Goal: Task Accomplishment & Management: Use online tool/utility

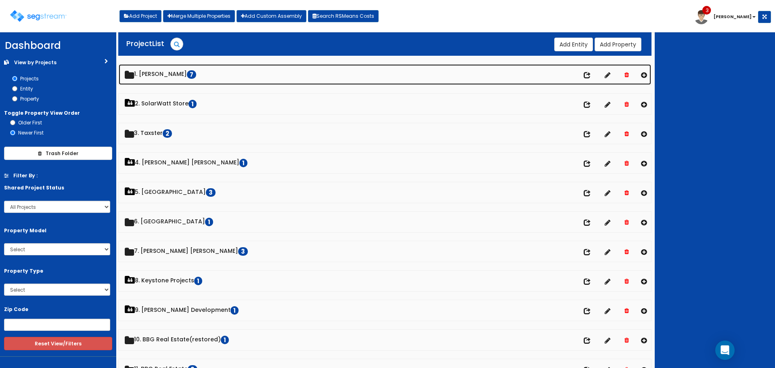
click at [180, 73] on link "1. Doug Sampson 7" at bounding box center [385, 74] width 533 height 21
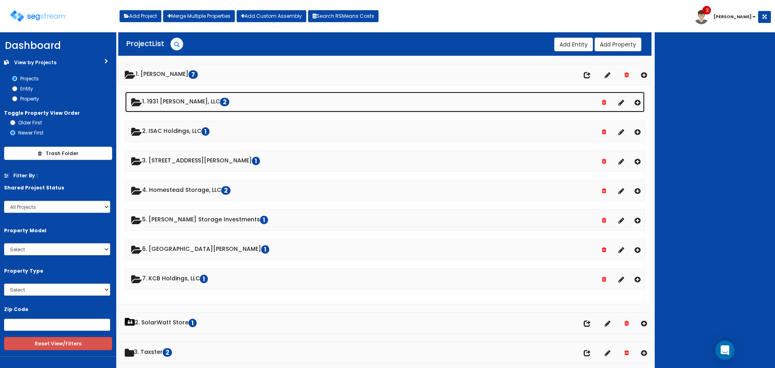
click at [173, 105] on link "1. 1931 Stevens, LLC 2" at bounding box center [385, 102] width 520 height 21
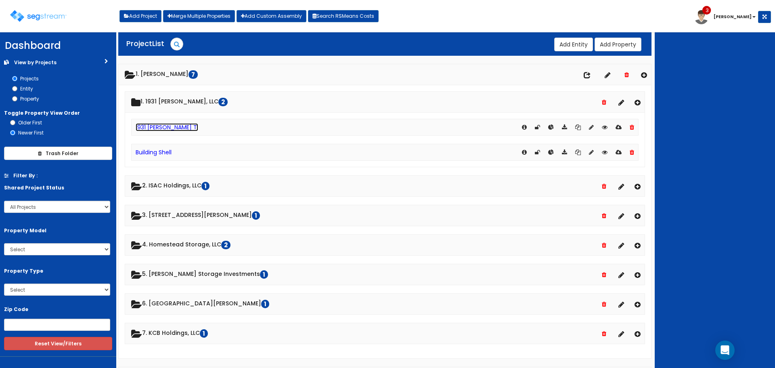
click at [167, 126] on link "1931 [PERSON_NAME] TI" at bounding box center [167, 127] width 63 height 8
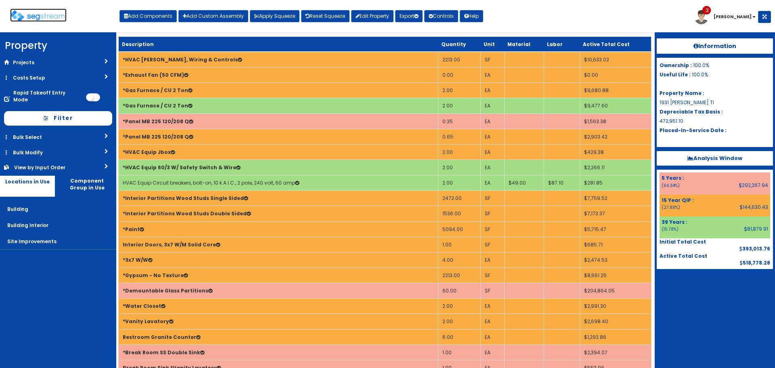
click at [55, 15] on img at bounding box center [38, 16] width 57 height 12
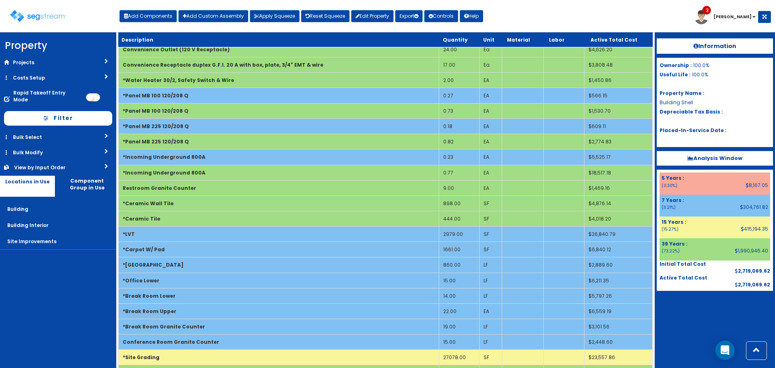
scroll to position [686, 0]
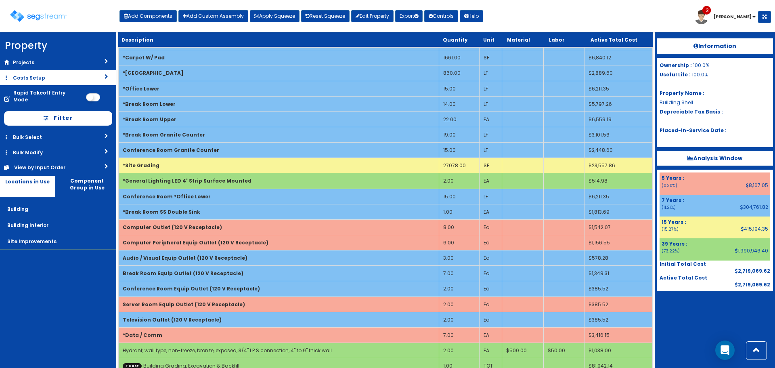
click at [58, 80] on link "Costs Setup" at bounding box center [58, 77] width 116 height 15
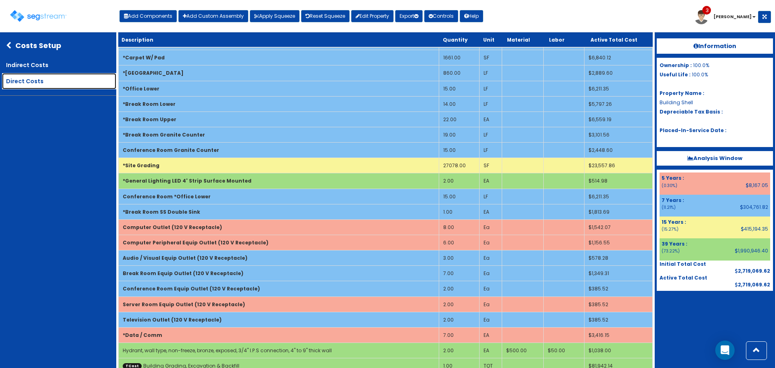
click at [41, 80] on link "Direct Costs" at bounding box center [59, 81] width 114 height 16
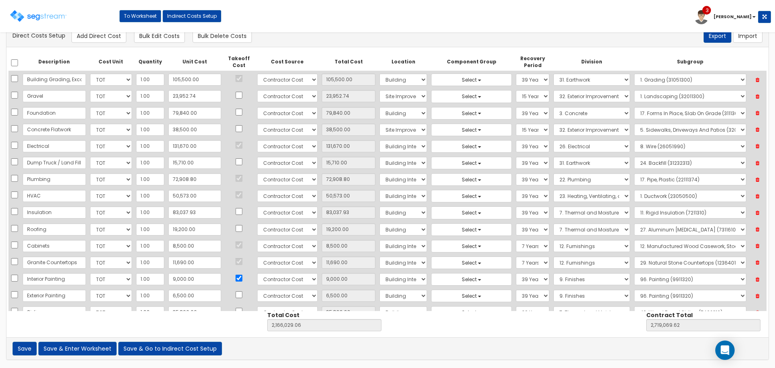
click at [757, 163] on icon at bounding box center [758, 163] width 14 height 10
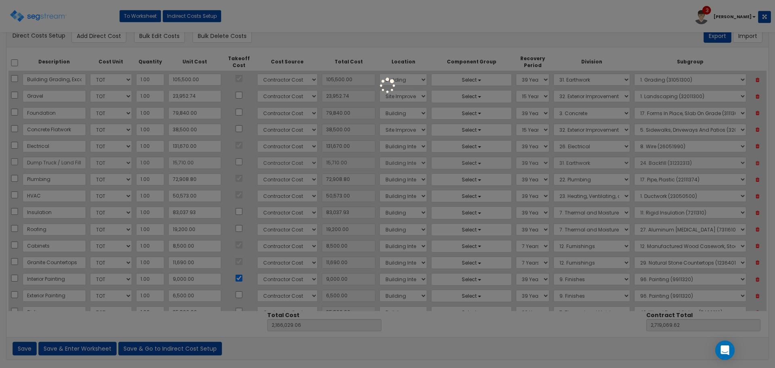
type input "2,150,319.06"
type input "2,703,359.62"
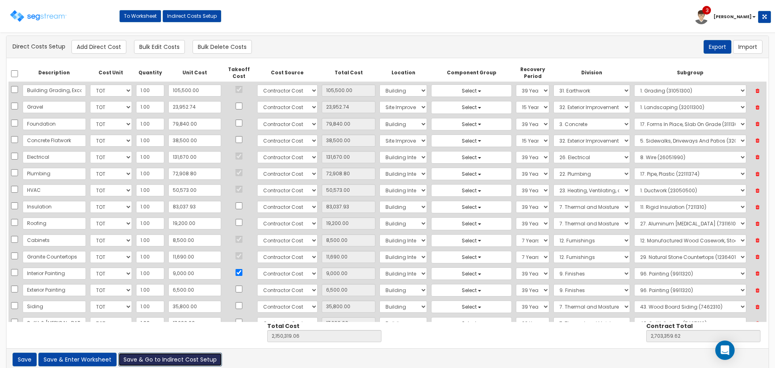
click at [155, 361] on button "Save & Go to Indirect Cost Setup" at bounding box center [170, 360] width 104 height 14
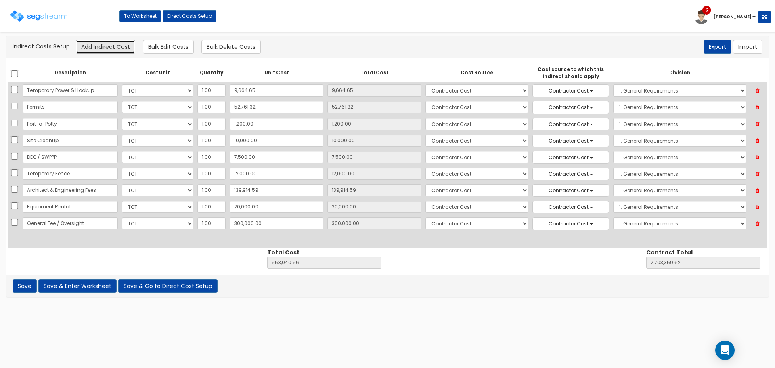
click at [91, 47] on button "Add Indirect Cost" at bounding box center [105, 47] width 59 height 14
select select "10"
select select "6"
select select "1"
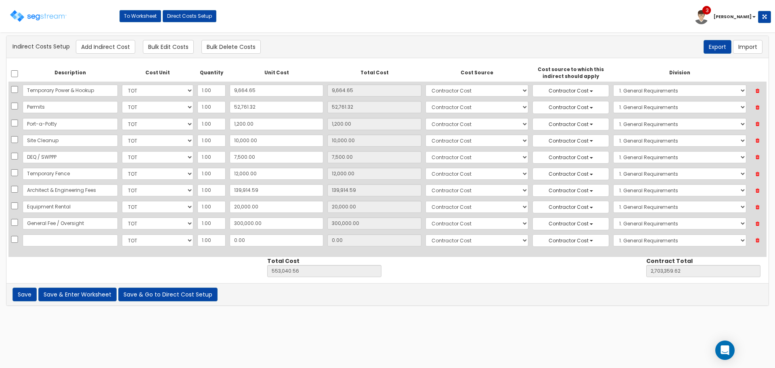
scroll to position [38, 0]
type input "Dump Truck / Land Fill"
type input "15"
type input "553,055.56"
type input "2,703,374.62"
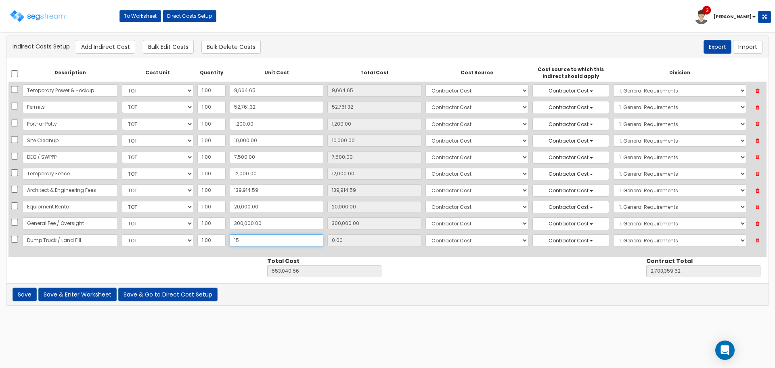
type input "15.00"
type input "157"
type input "553,197.56"
type input "2,703,516.62"
type input "157.00"
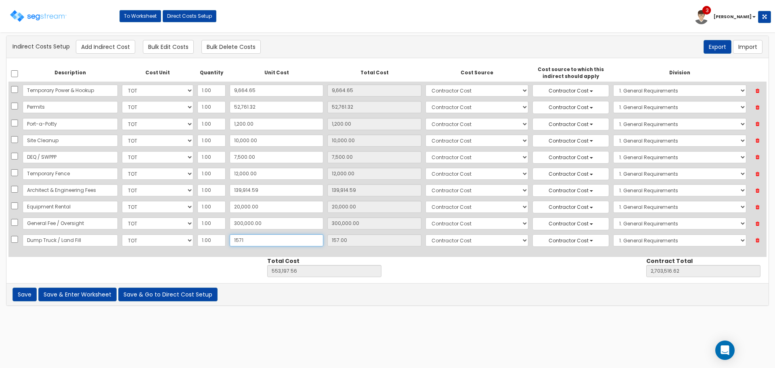
type input "15710"
type input "568,750.56"
type input "2,719,069.62"
type input "15,710"
type input "15,710.00"
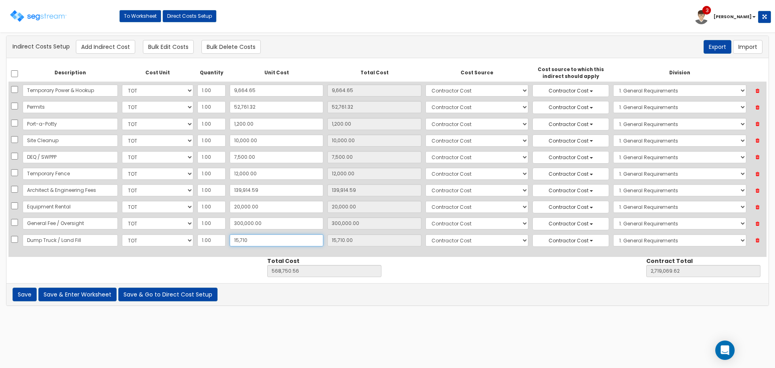
type input "15,710"
click at [96, 294] on button "Save & Enter Worksheet" at bounding box center [77, 295] width 78 height 14
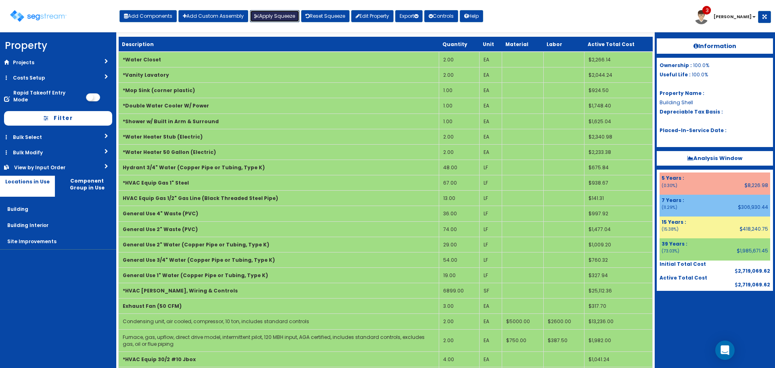
click at [264, 16] on button "Apply Squeeze" at bounding box center [275, 16] width 50 height 12
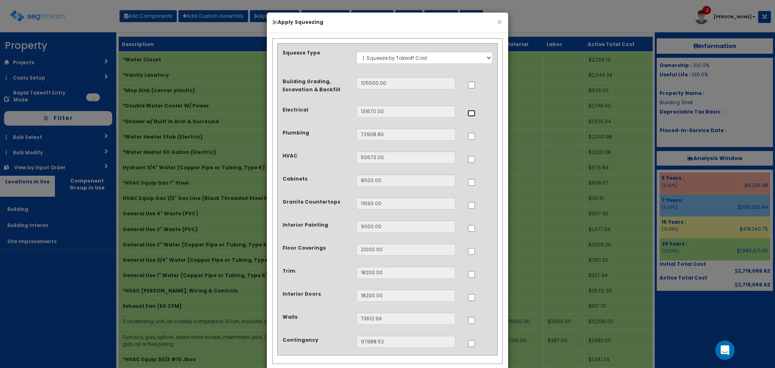
click at [470, 111] on input "..." at bounding box center [472, 113] width 8 height 7
checkbox input "true"
click at [471, 134] on input "..." at bounding box center [472, 136] width 8 height 7
checkbox input "true"
click at [471, 160] on input "..." at bounding box center [472, 159] width 8 height 7
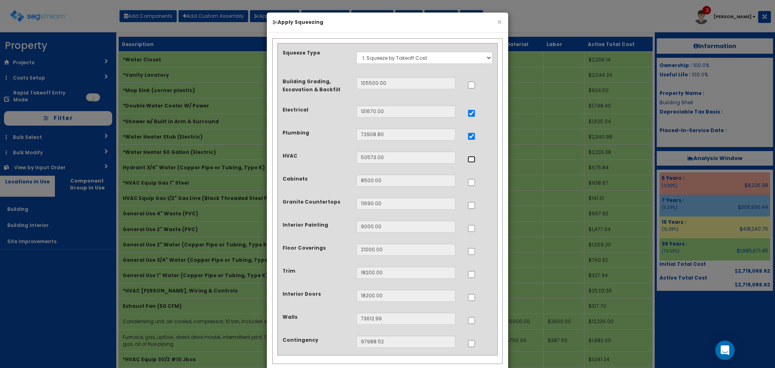
checkbox input "true"
click at [471, 181] on input "..." at bounding box center [472, 182] width 8 height 7
checkbox input "true"
click at [472, 203] on input "..." at bounding box center [472, 205] width 8 height 7
checkbox input "true"
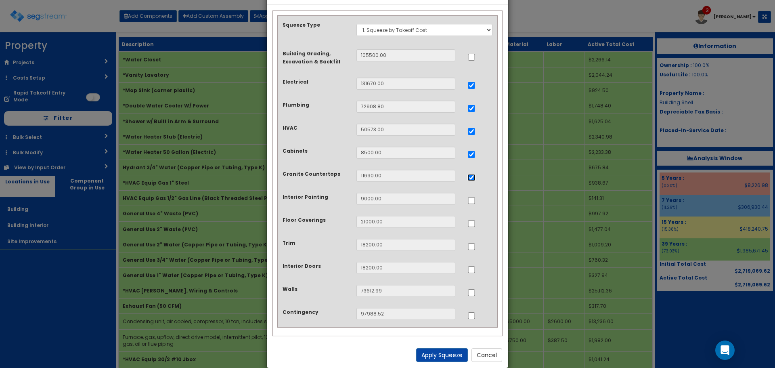
scroll to position [40, 0]
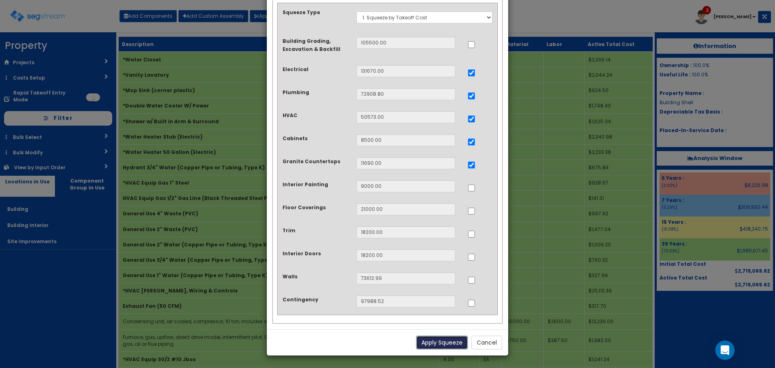
click at [444, 341] on button "Apply Squeeze" at bounding box center [442, 343] width 52 height 14
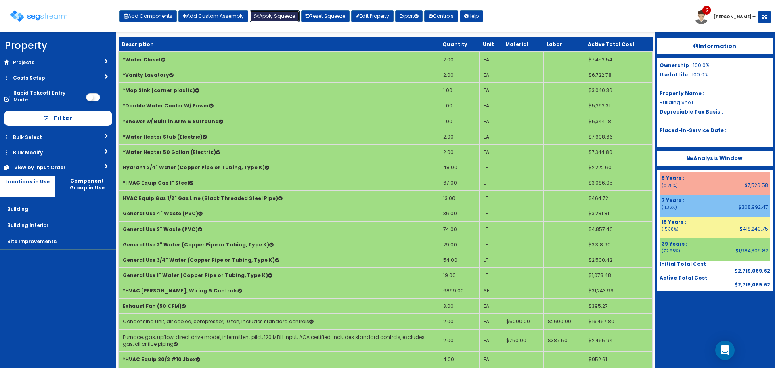
drag, startPoint x: 285, startPoint y: 12, endPoint x: 290, endPoint y: 20, distance: 9.9
click at [285, 12] on button "Apply Squeeze" at bounding box center [275, 16] width 50 height 12
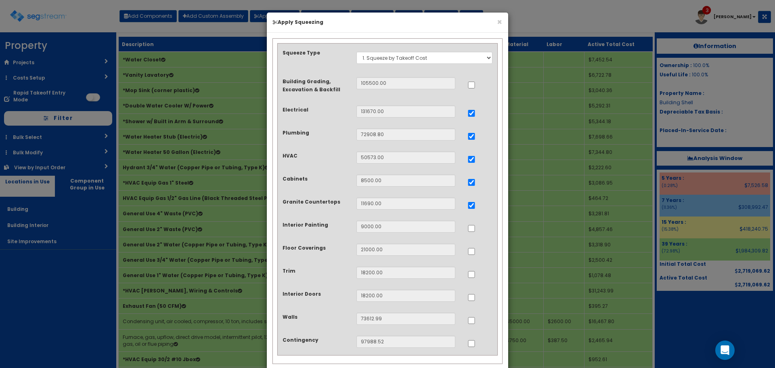
click at [477, 252] on div at bounding box center [480, 250] width 25 height 13
click at [471, 252] on input "..." at bounding box center [472, 251] width 8 height 7
checkbox input "true"
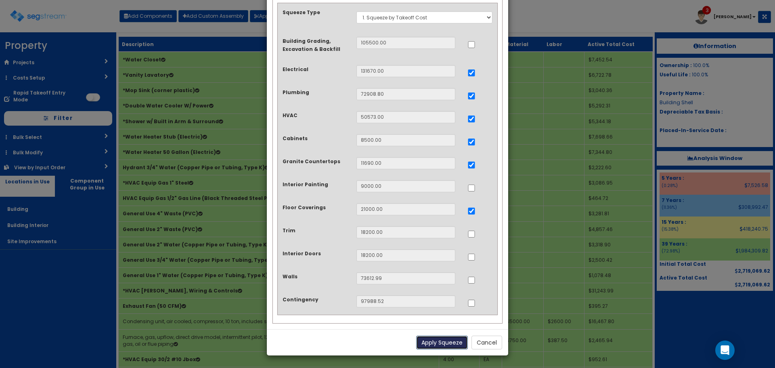
click at [447, 341] on button "Apply Squeeze" at bounding box center [442, 343] width 52 height 14
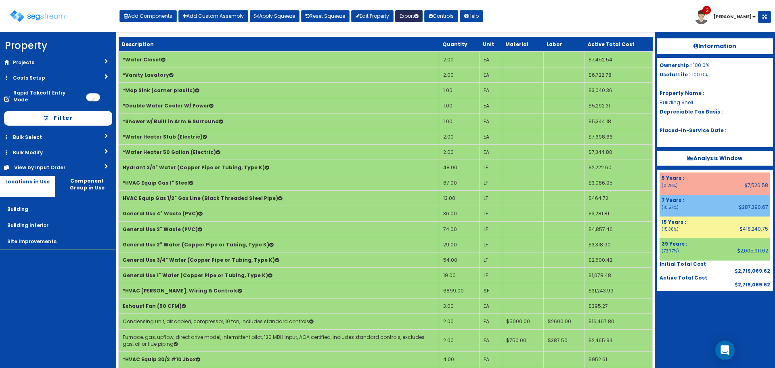
click at [410, 15] on button "Export" at bounding box center [408, 16] width 27 height 12
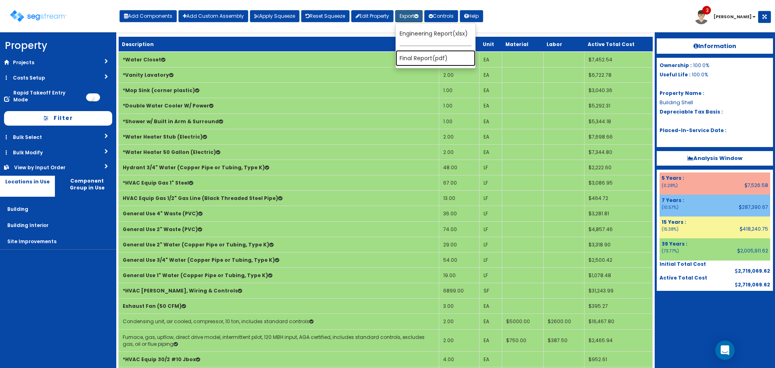
click at [439, 53] on link "Final Report(pdf)" at bounding box center [436, 58] width 80 height 16
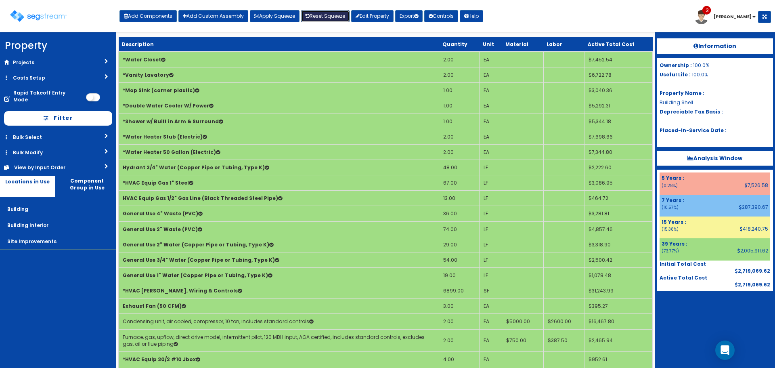
click at [325, 13] on link "Reset Squeeze" at bounding box center [325, 16] width 48 height 12
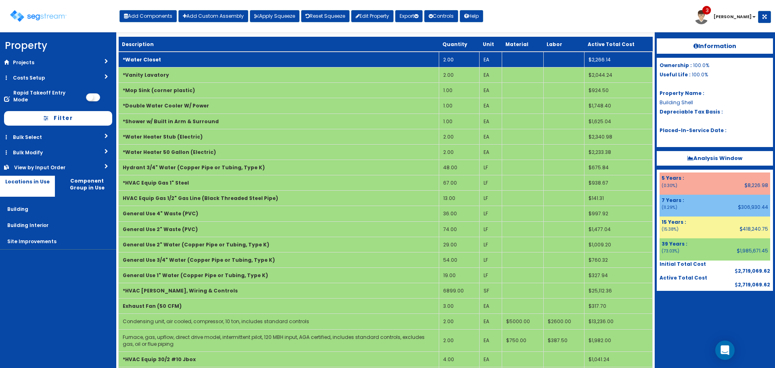
click at [460, 60] on td "2.00" at bounding box center [459, 60] width 40 height 16
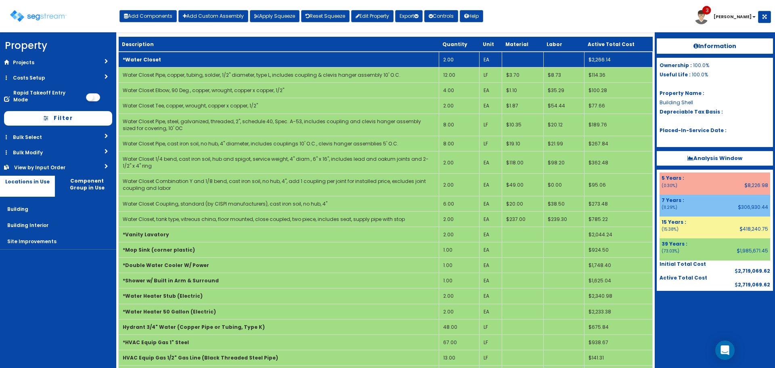
click at [460, 60] on td "2.00" at bounding box center [459, 60] width 40 height 16
click at [88, 93] on input "checkbox" at bounding box center [93, 97] width 14 height 8
click at [220, 54] on td "*Water Closet" at bounding box center [279, 60] width 321 height 16
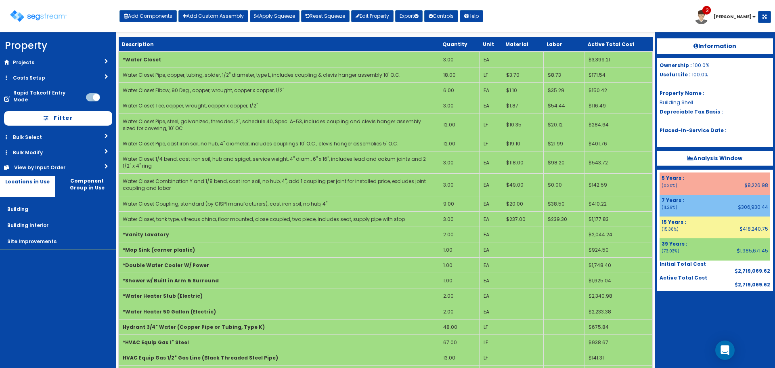
click at [85, 93] on div "Rapid Takeoff Entry Mode" at bounding box center [58, 96] width 116 height 22
click at [93, 93] on input "checkbox" at bounding box center [93, 97] width 14 height 8
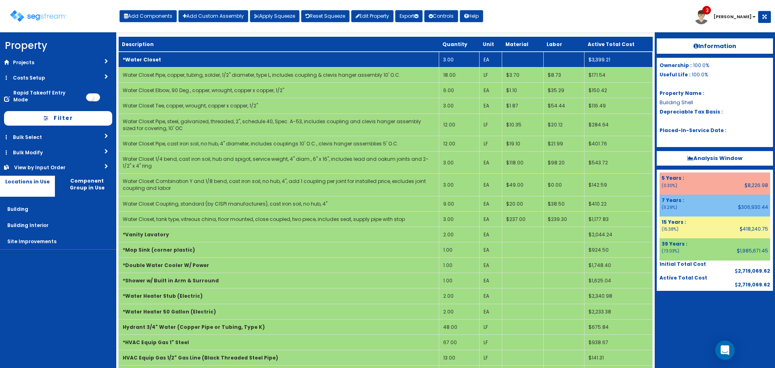
click at [155, 56] on b "*Water Closet" at bounding box center [142, 59] width 38 height 7
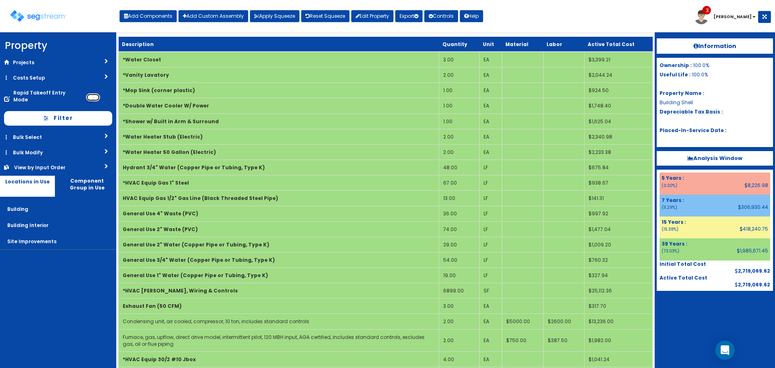
click at [91, 93] on input "checkbox" at bounding box center [93, 97] width 14 height 8
checkbox input "true"
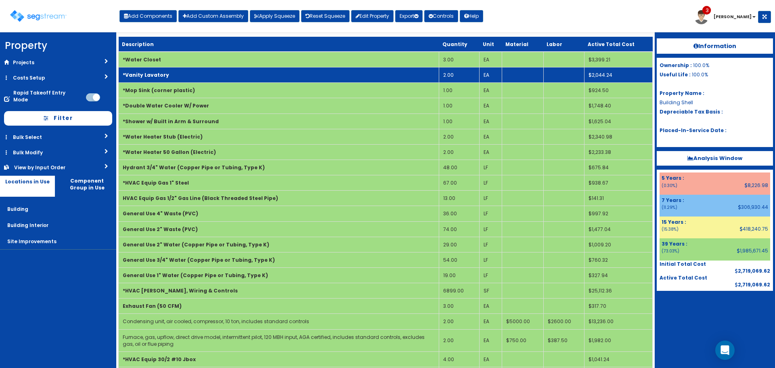
click at [459, 71] on td "2.00" at bounding box center [459, 74] width 40 height 15
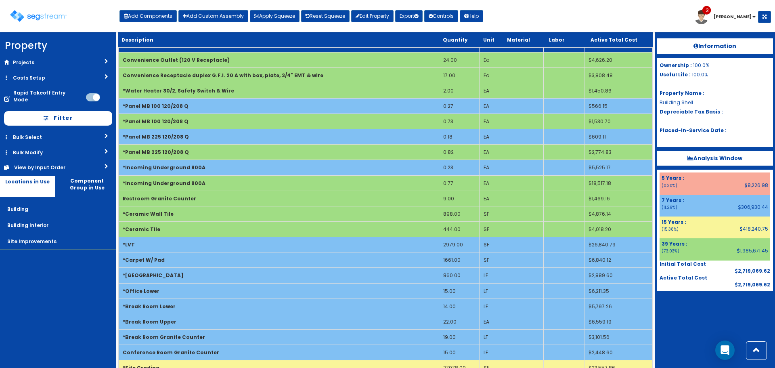
scroll to position [485, 0]
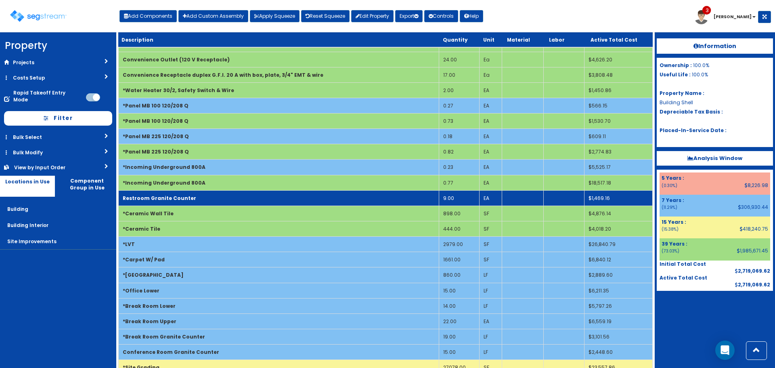
click at [464, 199] on td "9.00" at bounding box center [459, 197] width 40 height 15
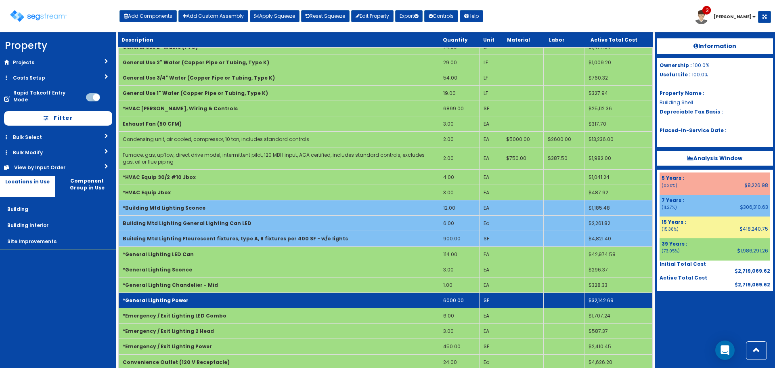
scroll to position [0, 0]
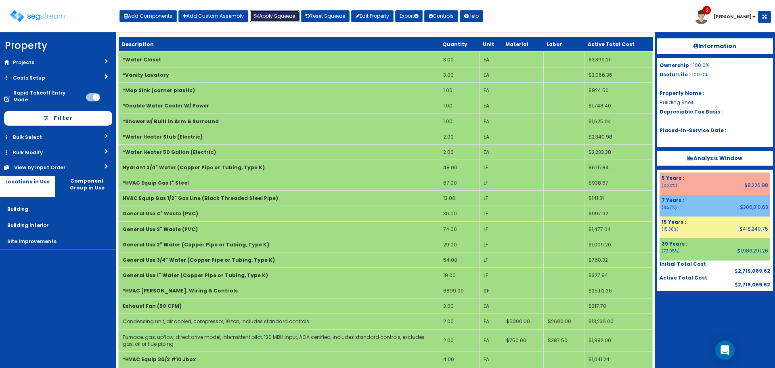
click at [274, 12] on button "Apply Squeeze" at bounding box center [275, 16] width 50 height 12
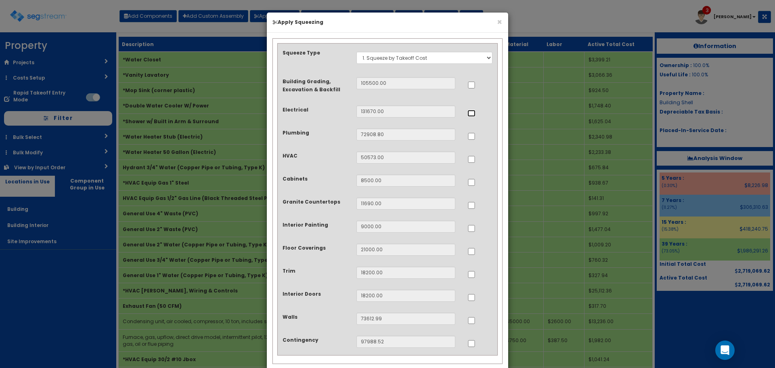
click at [474, 112] on input "..." at bounding box center [472, 113] width 8 height 7
checkbox input "true"
click at [473, 134] on input "..." at bounding box center [472, 136] width 8 height 7
checkbox input "true"
click at [472, 157] on input "..." at bounding box center [472, 159] width 8 height 7
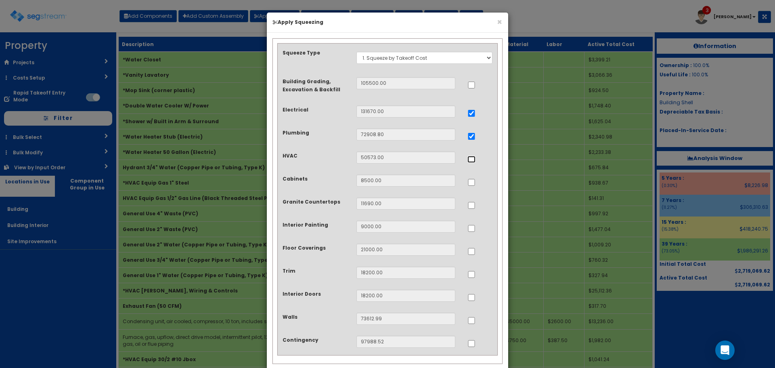
checkbox input "true"
click at [472, 183] on input "..." at bounding box center [472, 182] width 8 height 7
checkbox input "true"
click at [471, 208] on input "..." at bounding box center [472, 205] width 8 height 7
checkbox input "true"
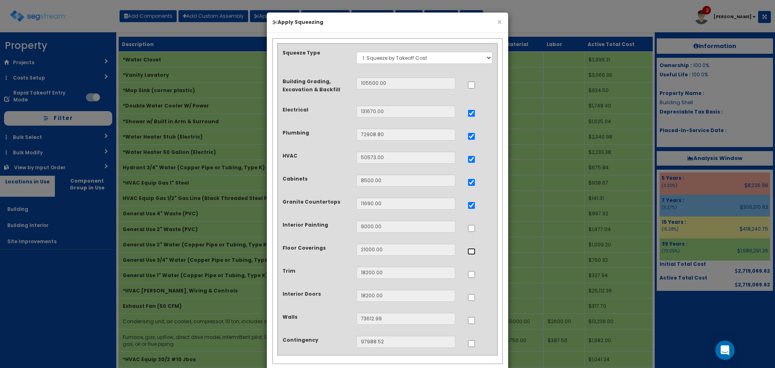
click at [472, 252] on input "..." at bounding box center [472, 251] width 8 height 7
checkbox input "true"
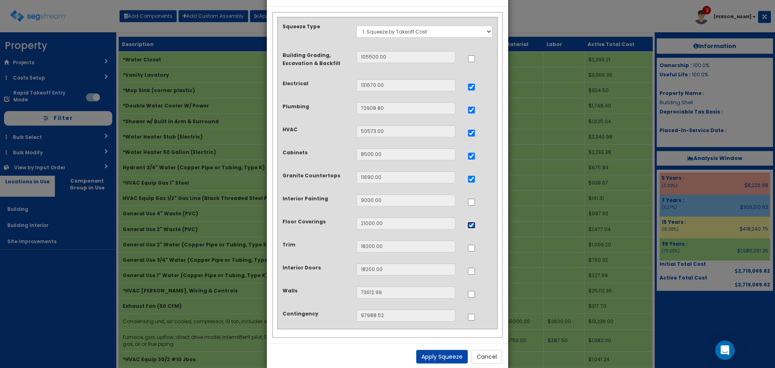
scroll to position [40, 0]
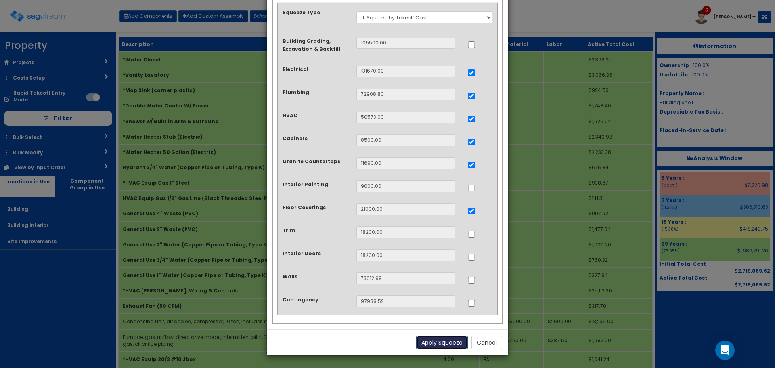
click at [442, 341] on button "Apply Squeeze" at bounding box center [442, 343] width 52 height 14
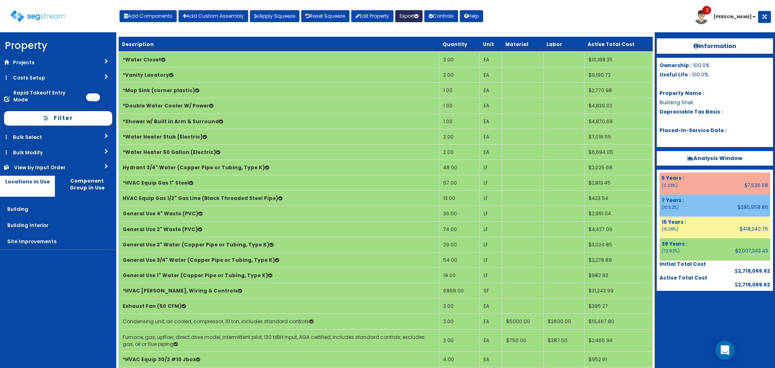
click at [415, 18] on button "Export" at bounding box center [408, 16] width 27 height 12
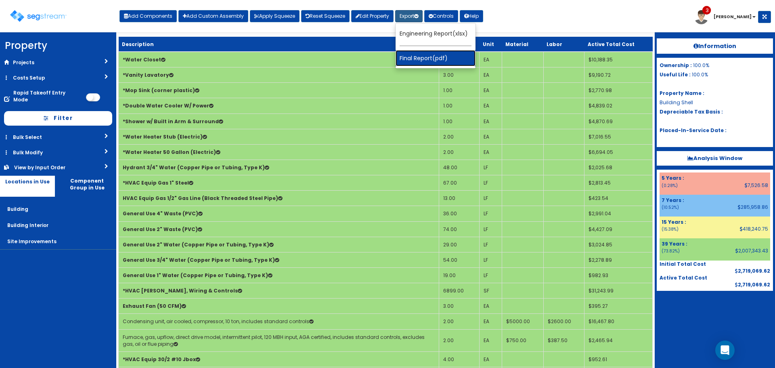
click at [423, 57] on link "Final Report(pdf)" at bounding box center [436, 58] width 80 height 16
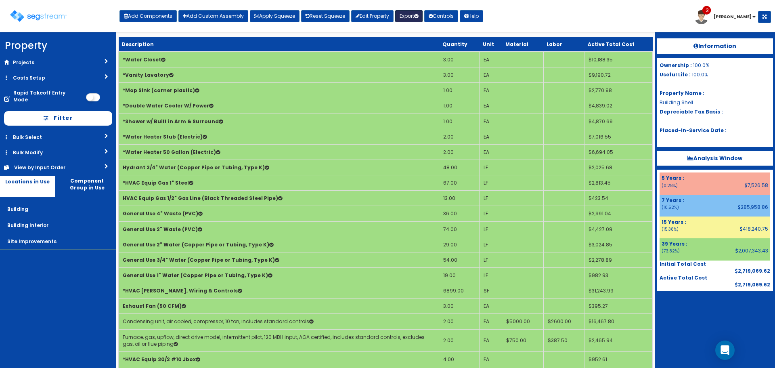
drag, startPoint x: 407, startPoint y: 14, endPoint x: 407, endPoint y: 23, distance: 8.9
click at [407, 14] on button "Export" at bounding box center [408, 16] width 27 height 12
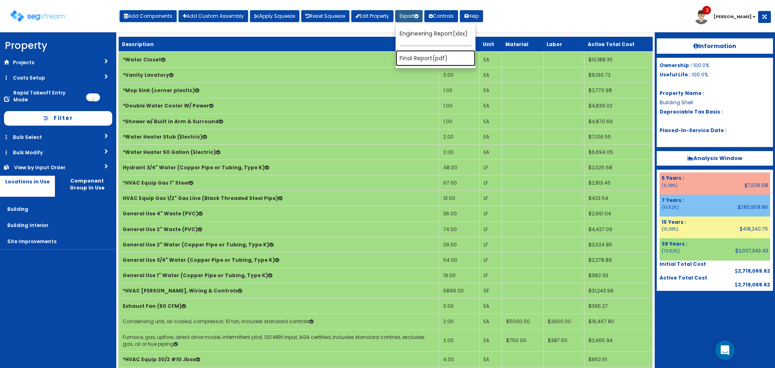
click at [416, 64] on link "Final Report(pdf)" at bounding box center [436, 58] width 80 height 16
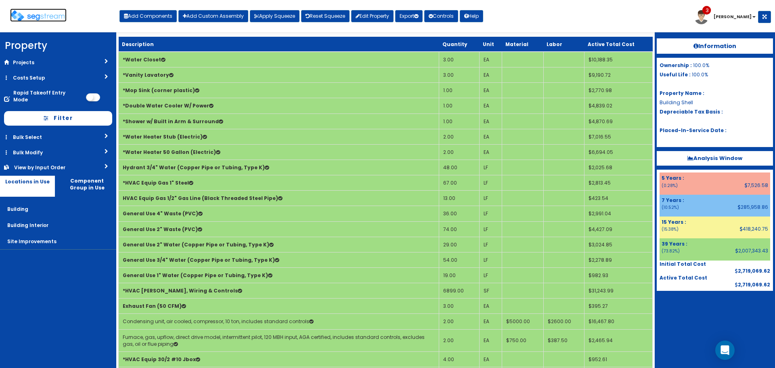
click at [48, 17] on img at bounding box center [38, 16] width 57 height 12
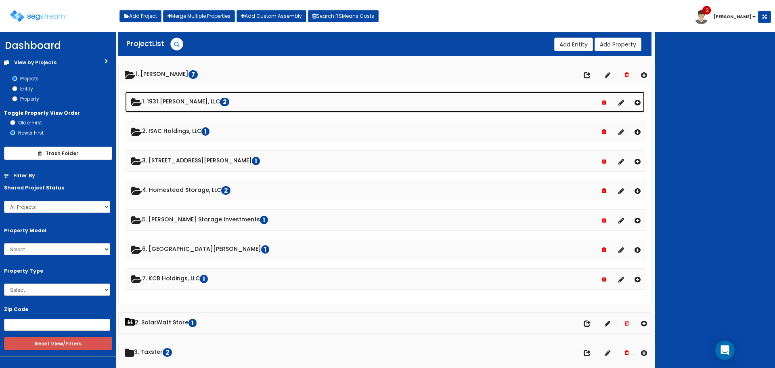
click at [185, 99] on link "1. 1931 [PERSON_NAME], LLC 2" at bounding box center [385, 102] width 520 height 21
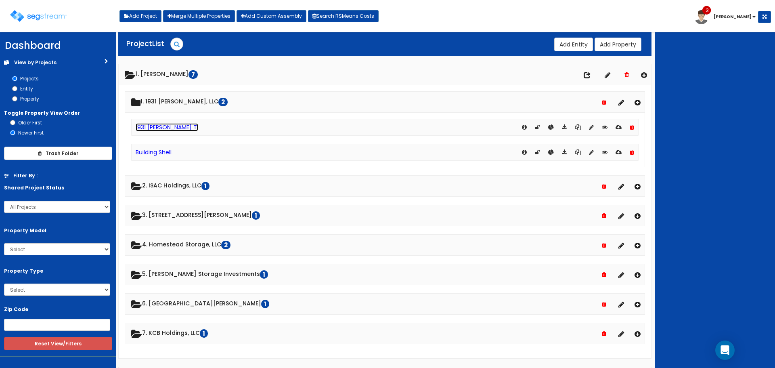
click at [168, 128] on link "1931 [PERSON_NAME] TI" at bounding box center [167, 127] width 63 height 8
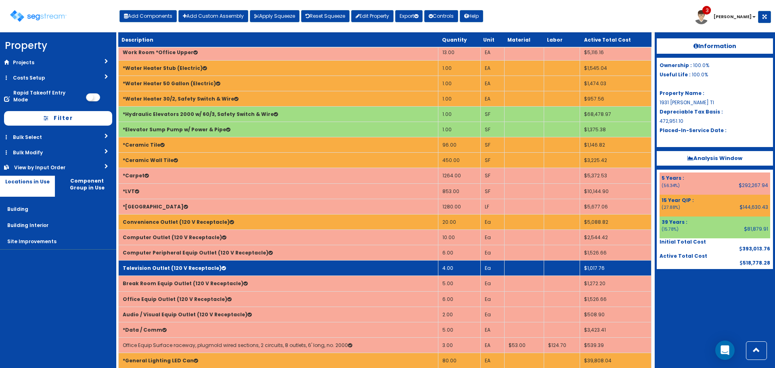
scroll to position [570, 0]
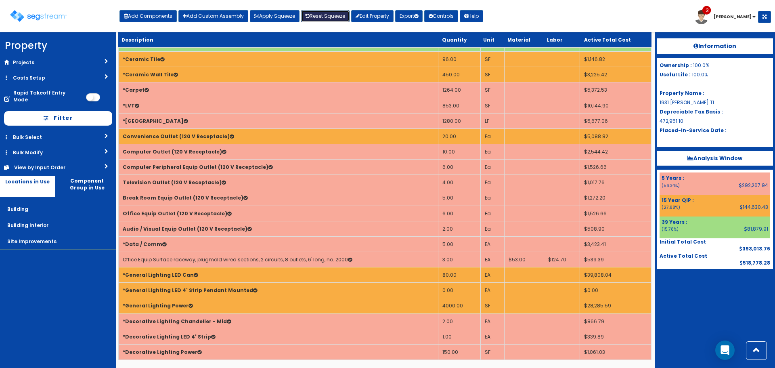
click at [331, 15] on link "Reset Squeeze" at bounding box center [325, 16] width 48 height 12
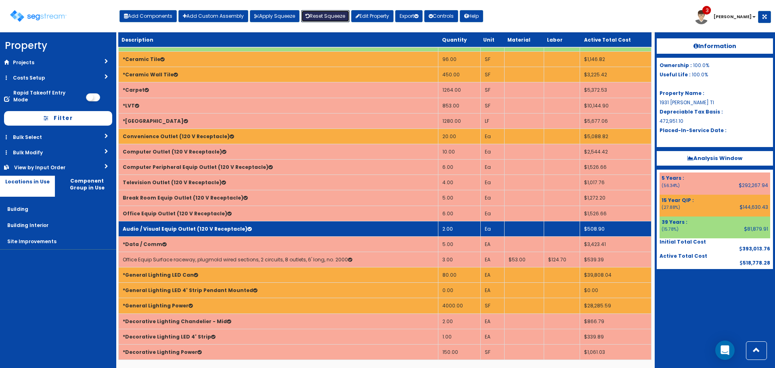
scroll to position [530, 0]
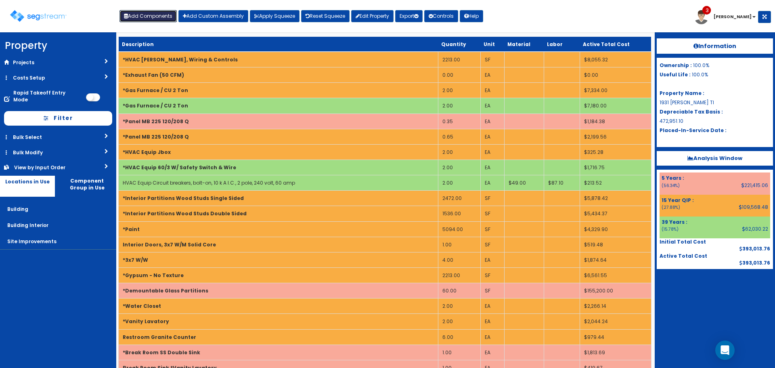
click at [150, 15] on button "Add Components" at bounding box center [148, 16] width 57 height 12
select select "39Y"
select select "default"
select select "27"
select select
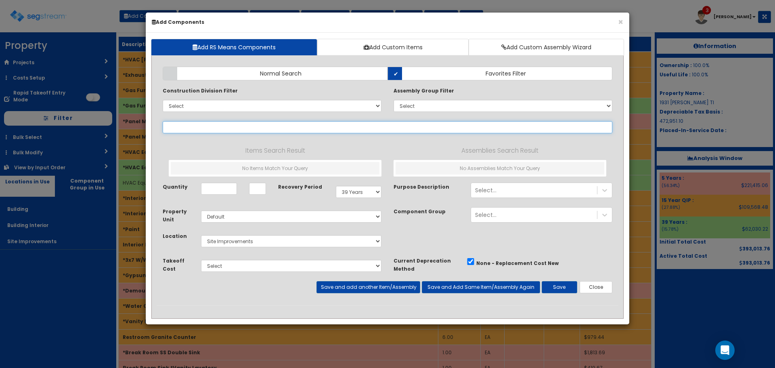
select select
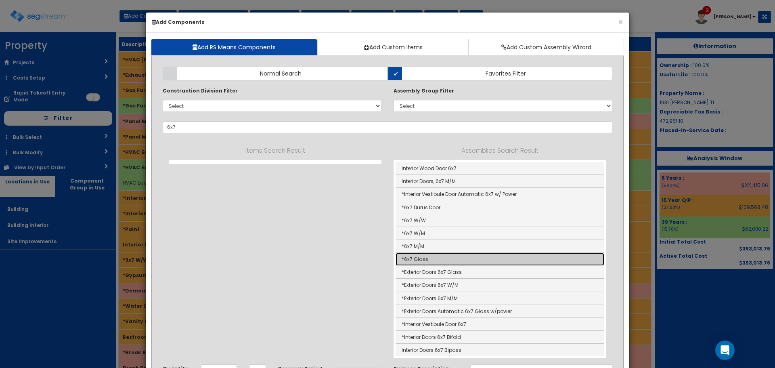
click at [465, 261] on link "*6x7 Glass" at bounding box center [500, 259] width 209 height 13
type input "*6x7 Glass"
type input "EA"
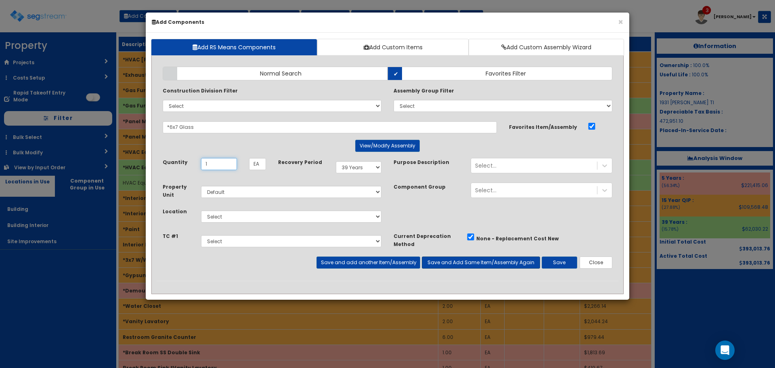
type input "1"
select select "7Y"
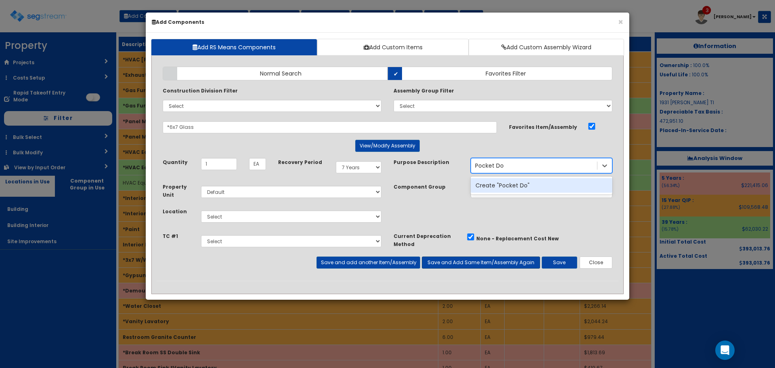
type input "Pocket Door"
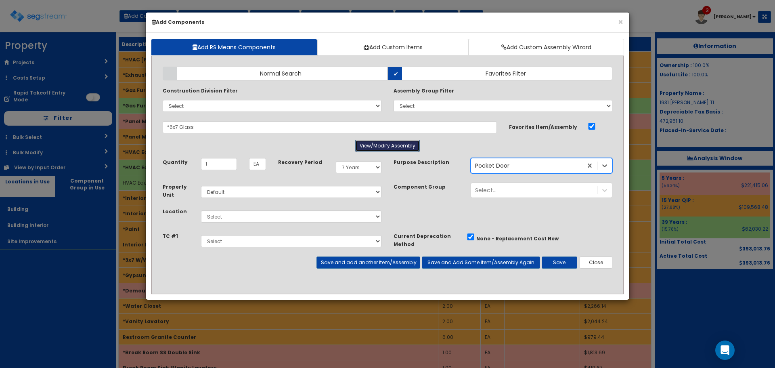
click at [403, 141] on button "View/Modify Assembly" at bounding box center [387, 146] width 65 height 12
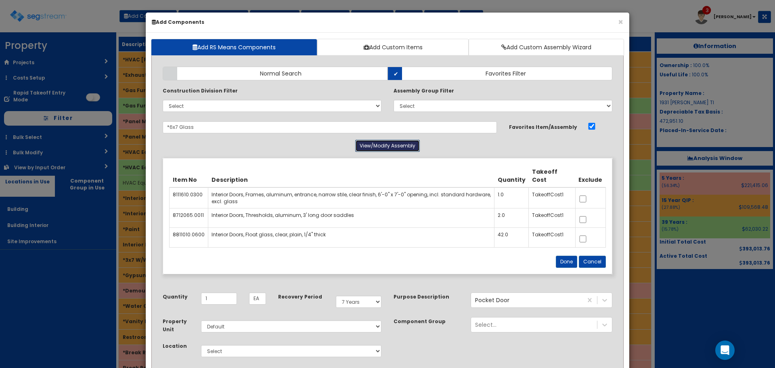
click at [398, 143] on button "View/Modify Assembly" at bounding box center [387, 146] width 65 height 12
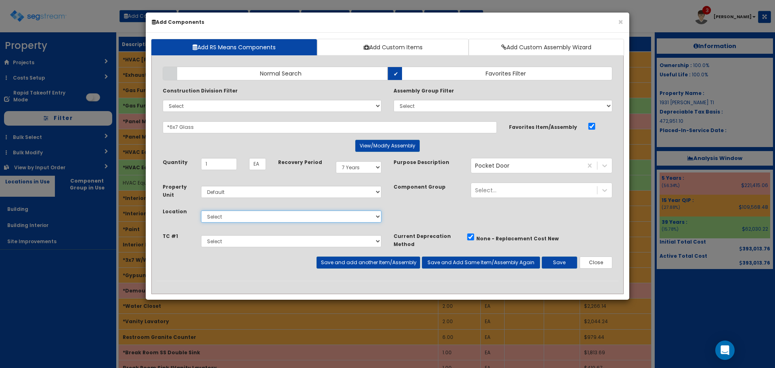
click at [260, 221] on select "Select Building Building Interior Site Improvements Add Additional Location" at bounding box center [291, 216] width 181 height 12
select select "7"
click at [201, 210] on select "Select Building Building Interior Site Improvements Add Additional Location" at bounding box center [291, 216] width 181 height 12
click at [263, 239] on select "Select" at bounding box center [291, 241] width 181 height 12
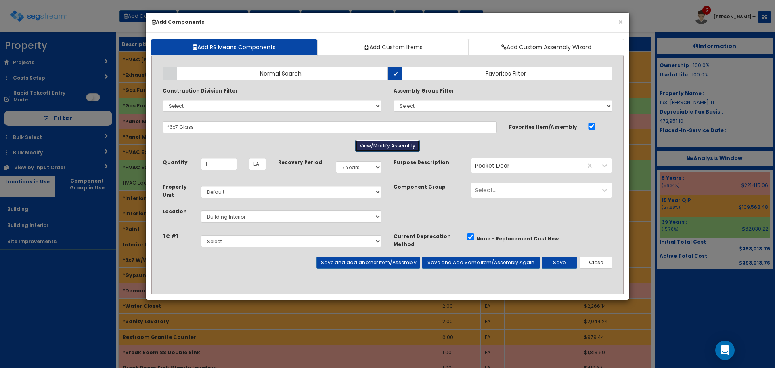
click at [364, 146] on button "View/Modify Assembly" at bounding box center [387, 146] width 65 height 12
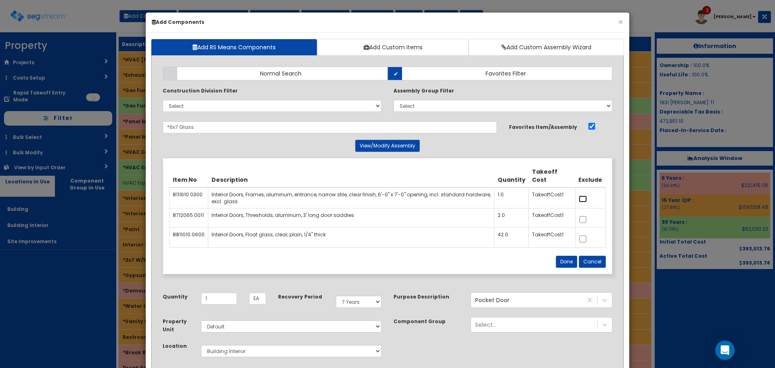
click at [586, 200] on input "checkbox" at bounding box center [583, 198] width 8 height 7
checkbox input "true"
click at [586, 220] on input "checkbox" at bounding box center [583, 219] width 8 height 7
checkbox input "true"
click at [566, 260] on button "Done" at bounding box center [566, 262] width 21 height 12
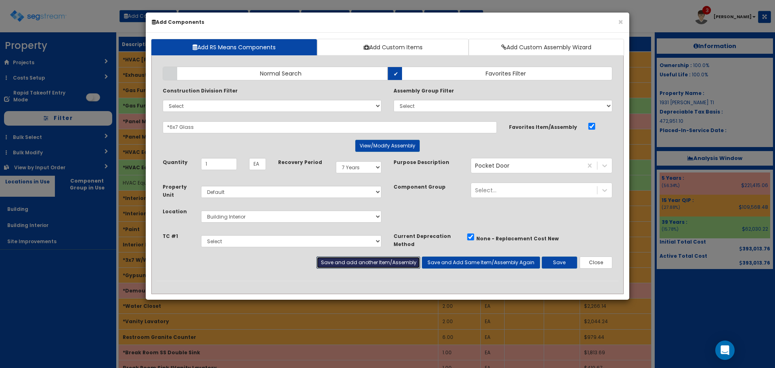
click at [403, 258] on button "Save and add another Item/Assembly" at bounding box center [368, 262] width 103 height 12
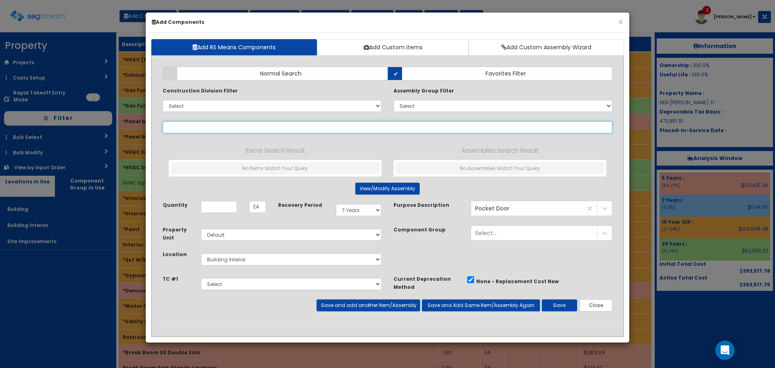
click at [189, 127] on input "text" at bounding box center [388, 127] width 450 height 12
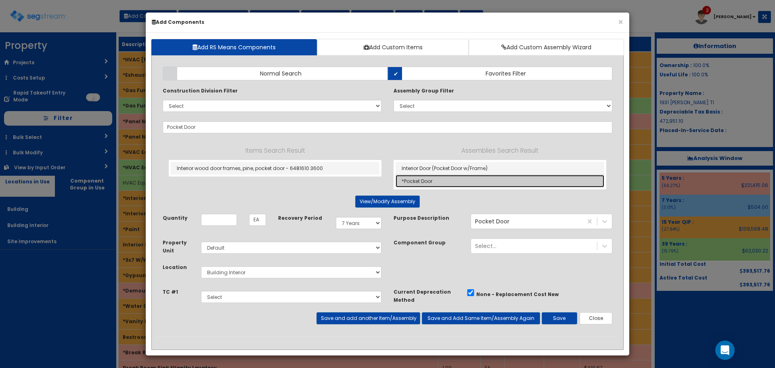
click at [458, 181] on link "*Pocket Door" at bounding box center [500, 181] width 209 height 13
type input "*Pocket Door"
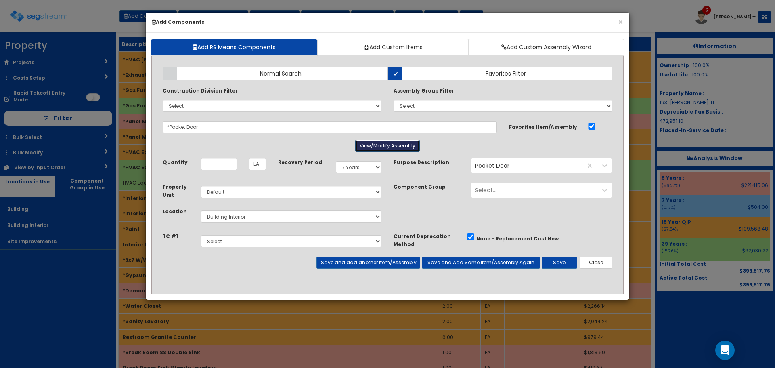
click at [390, 150] on button "View/Modify Assembly" at bounding box center [387, 146] width 65 height 12
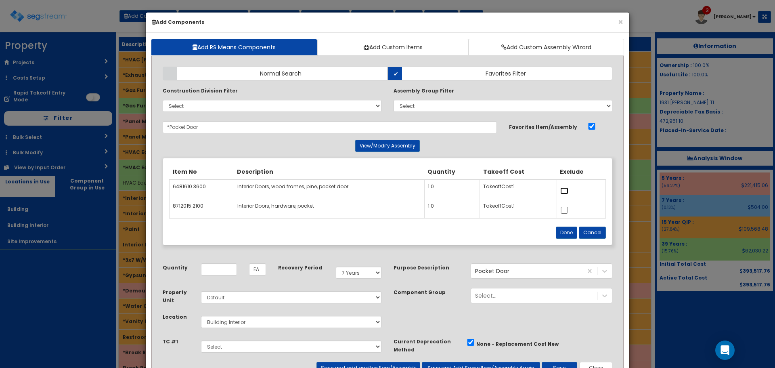
click at [565, 189] on input "checkbox" at bounding box center [564, 190] width 8 height 7
checkbox input "true"
click at [567, 232] on button "Done" at bounding box center [566, 233] width 21 height 12
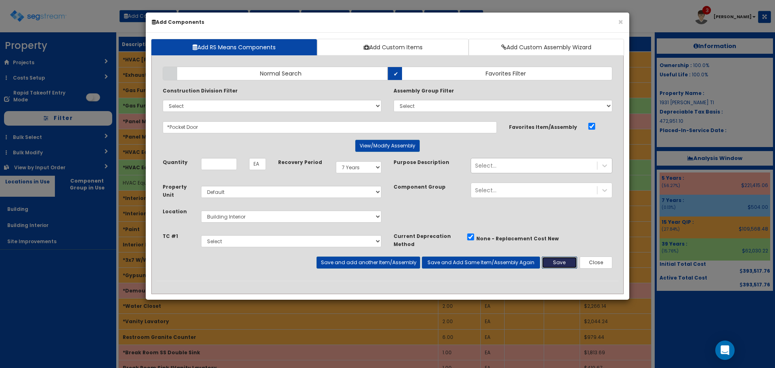
click at [564, 262] on button "Save" at bounding box center [560, 262] width 36 height 12
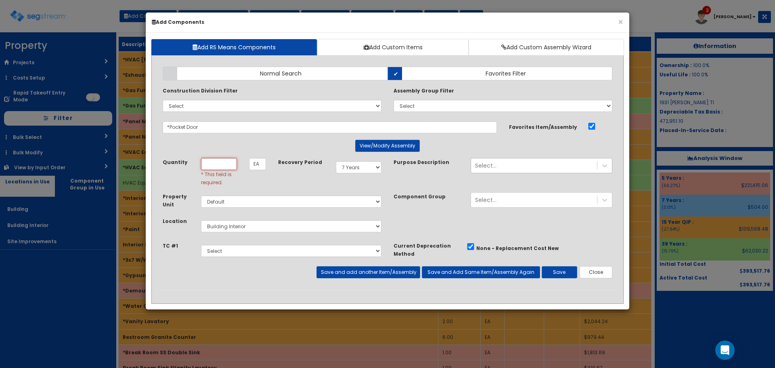
click at [225, 163] on input "Quantity" at bounding box center [219, 164] width 36 height 12
type input "1"
click at [552, 269] on button "Save" at bounding box center [560, 272] width 36 height 12
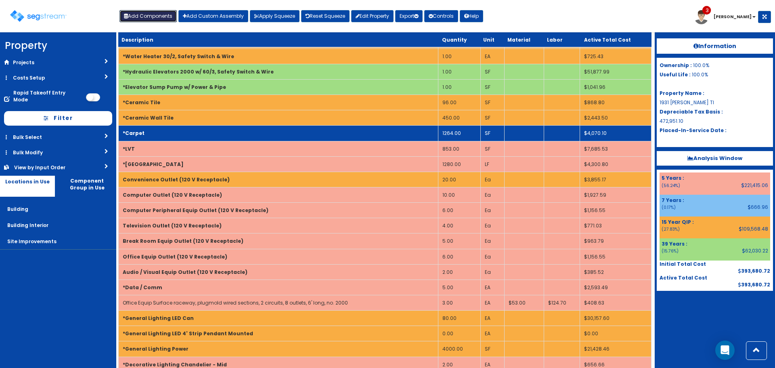
scroll to position [601, 0]
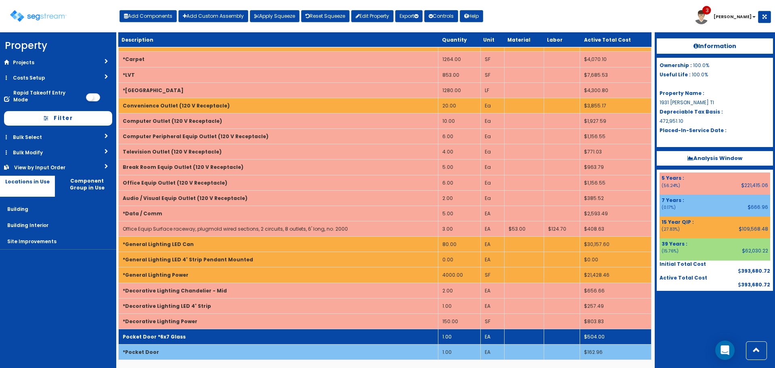
click at [283, 332] on td "Pocket Door *6x7 Glass" at bounding box center [279, 336] width 320 height 15
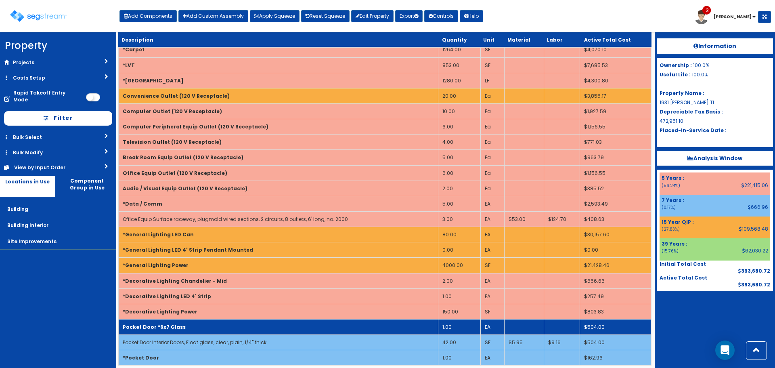
scroll to position [616, 0]
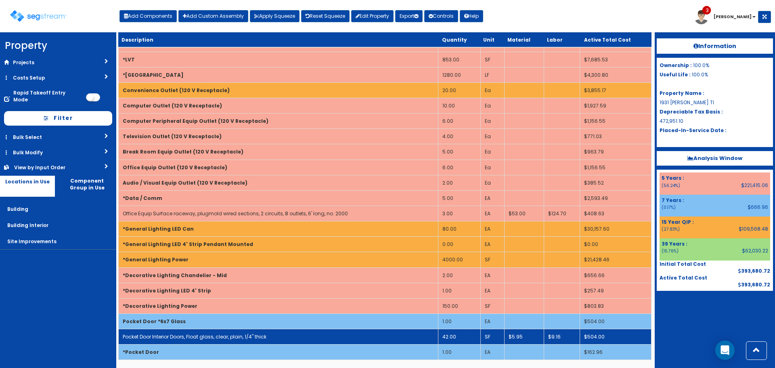
click at [292, 339] on td "Pocket Door Interior Doors, Float glass, clear, plain, 1/4" thick" at bounding box center [279, 336] width 320 height 15
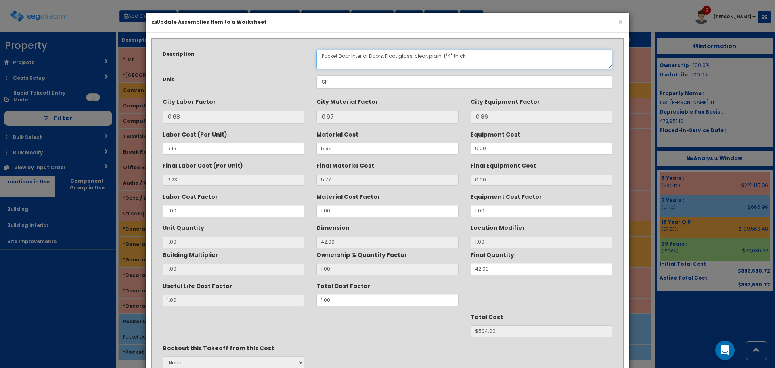
drag, startPoint x: 352, startPoint y: 63, endPoint x: 384, endPoint y: 72, distance: 33.6
click at [384, 72] on div "Description Pocket Door Interior Doors, Float glass, clear, plain, 1/4" thick U…" at bounding box center [388, 226] width 462 height 364
type textarea "Pocket Door, Float glass, clear, plain, 1/4" thick"
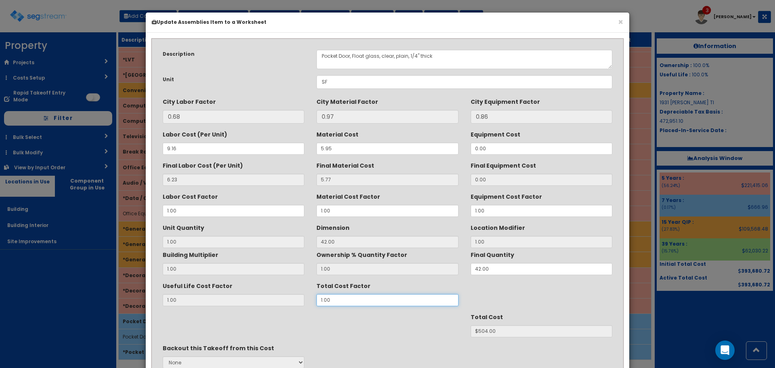
click at [266, 305] on div "Useful Life Cost Factor 1.00 Total Cost Factor 1.00" at bounding box center [388, 292] width 462 height 27
type input "1"
type input "1.6"
type input "$806.40"
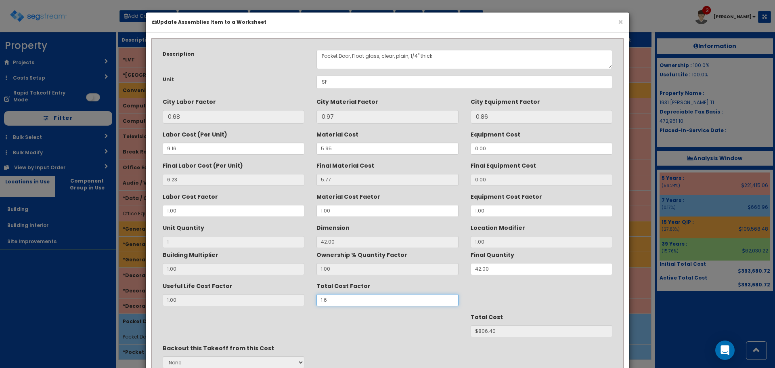
type input "1.65"
type input "$831.60"
type input "1.65"
click at [367, 331] on div "Total Cost $831.60" at bounding box center [388, 323] width 462 height 27
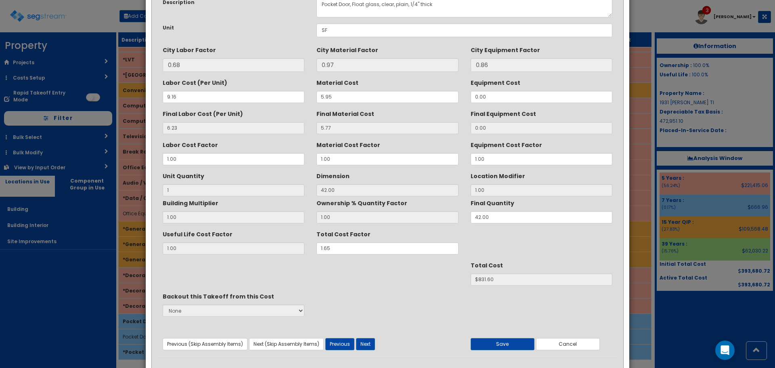
scroll to position [71, 0]
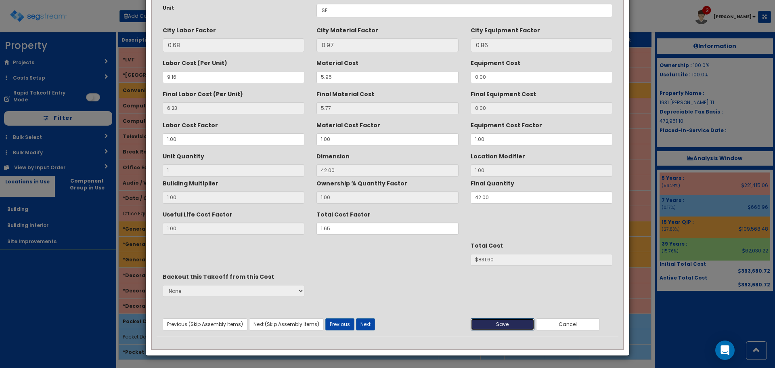
click at [489, 324] on button "Save" at bounding box center [503, 324] width 64 height 12
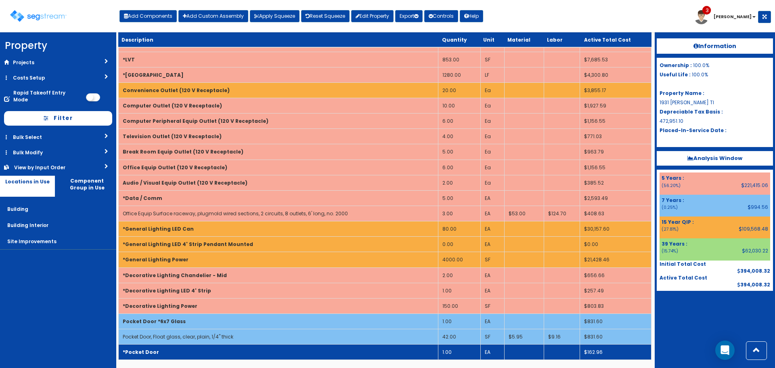
click at [337, 353] on td "*Pocket Door" at bounding box center [279, 351] width 320 height 15
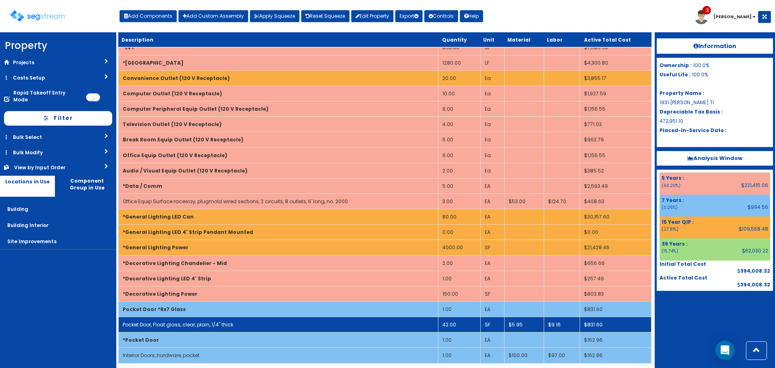
scroll to position [632, 0]
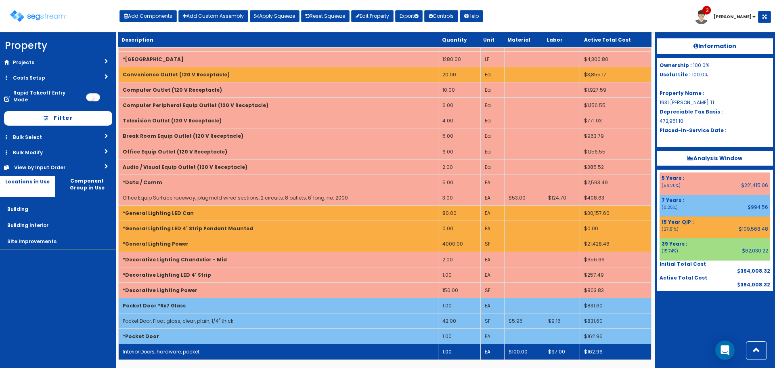
click at [344, 350] on td "Interior Doors, hardware, pocket" at bounding box center [279, 351] width 320 height 15
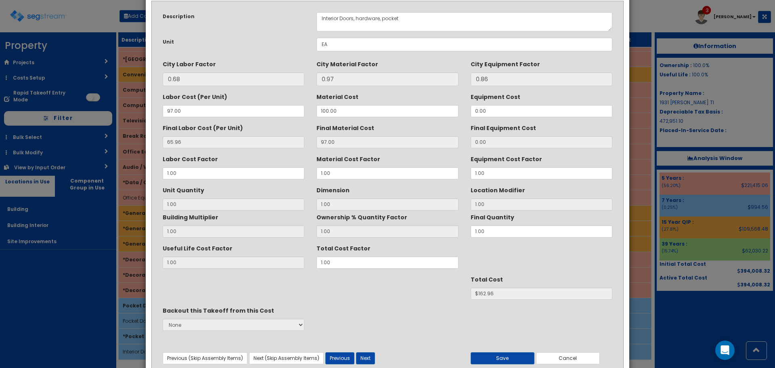
scroll to position [71, 0]
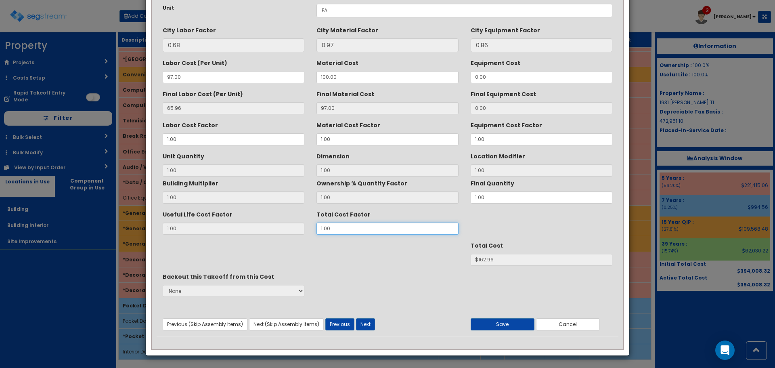
drag, startPoint x: 345, startPoint y: 235, endPoint x: 217, endPoint y: 237, distance: 128.4
click at [216, 237] on div "Description Interior Doors, hardware, pocket Unit EA City Labor Factor 0.68 0.97" at bounding box center [388, 154] width 462 height 364
type input "1"
type input "1.6"
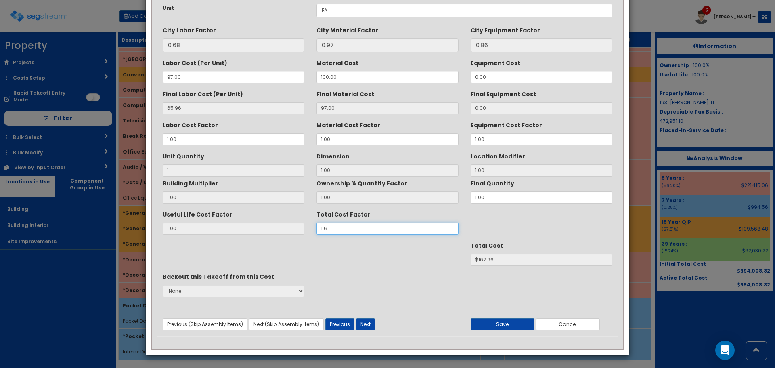
type input "$260.74"
type input "1.65"
type input "$268.88"
type input "1.65"
click at [495, 325] on button "Save" at bounding box center [503, 324] width 64 height 12
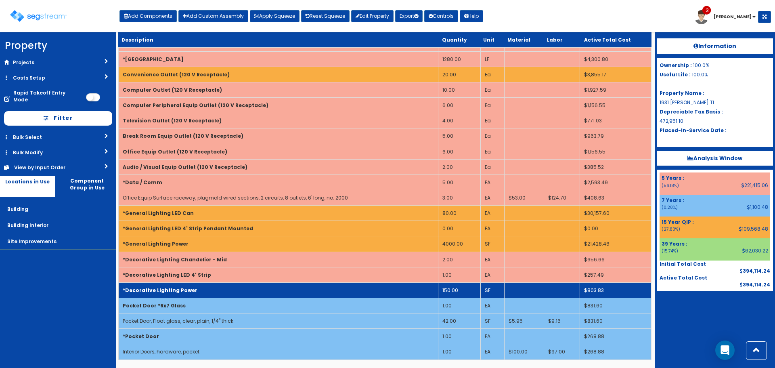
click at [218, 292] on td "*Decorative Lighting Power" at bounding box center [279, 289] width 320 height 15
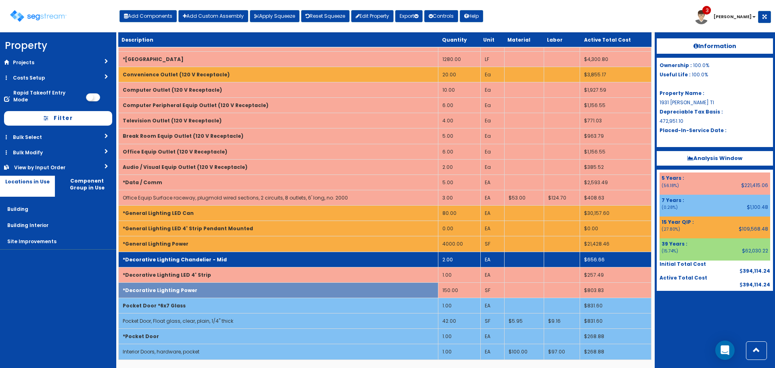
drag, startPoint x: 225, startPoint y: 275, endPoint x: 225, endPoint y: 257, distance: 17.8
click at [225, 275] on td "*Decorative Lighting LED 4' Strip" at bounding box center [279, 274] width 320 height 15
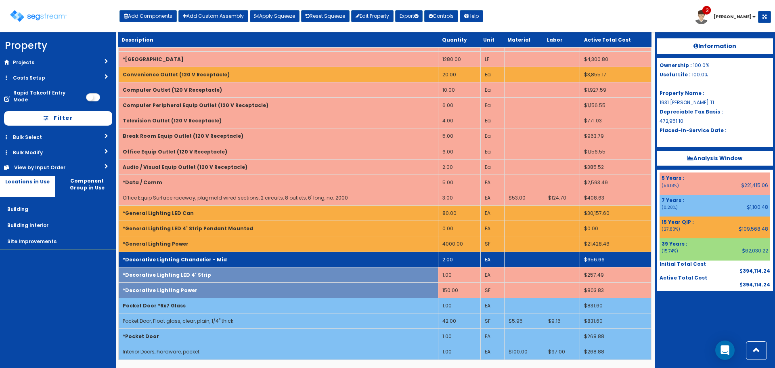
click at [226, 256] on td "*Decorative Lighting Chandelier - Mid" at bounding box center [279, 259] width 320 height 15
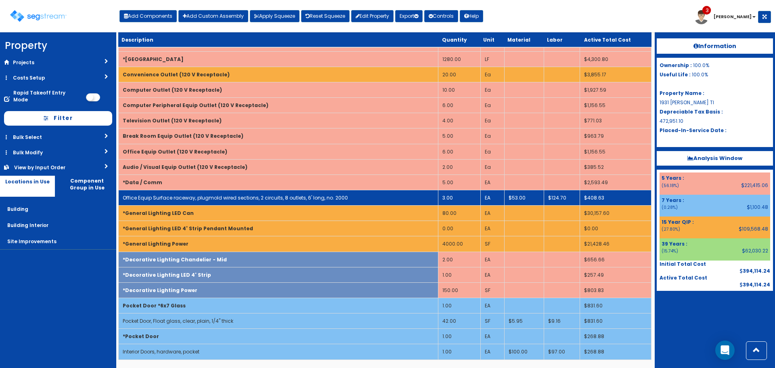
click at [189, 193] on td "Office Equip Surface raceway, plugmold wired sections, 2 circuits, 8 outlets, 6…" at bounding box center [279, 197] width 320 height 15
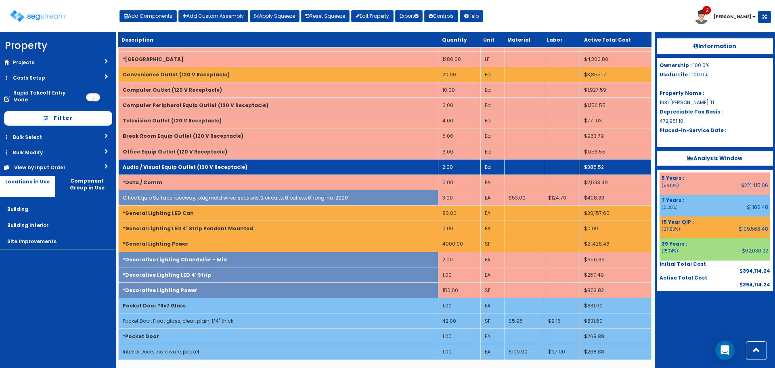
click at [193, 167] on b "Audio / Visual Equip Outlet (120 V Receptacle)" at bounding box center [185, 167] width 125 height 7
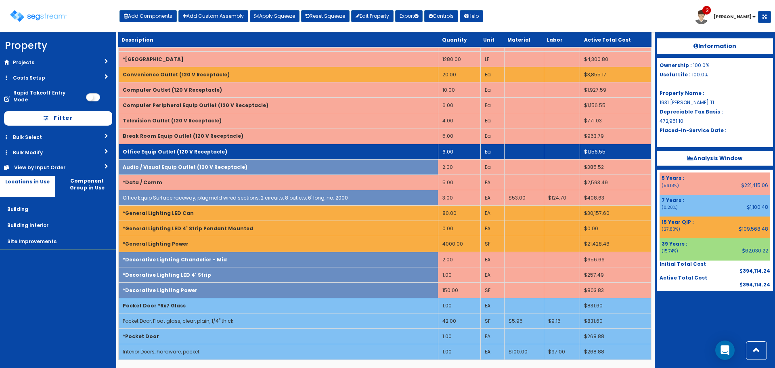
click at [199, 155] on td "Office Equip Outlet (120 V Receptacle)" at bounding box center [279, 151] width 320 height 15
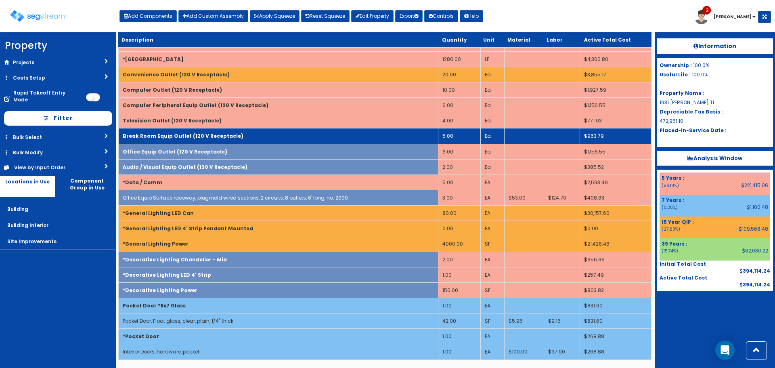
click at [208, 138] on b "Break Room Equip Outlet (120 V Receptacle)" at bounding box center [183, 135] width 121 height 7
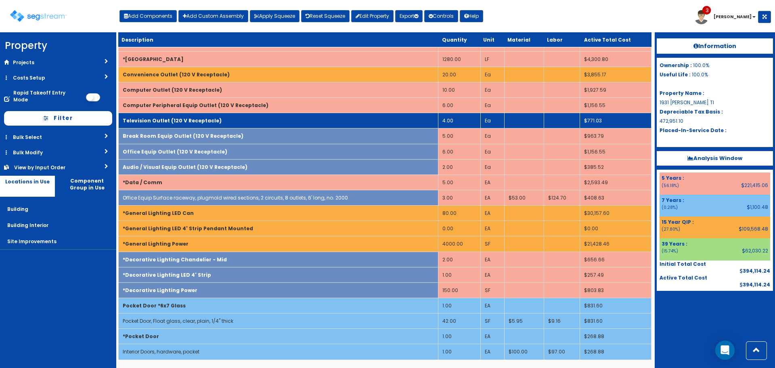
click at [209, 124] on td "Television Outlet (120 V Receptacle)" at bounding box center [279, 120] width 320 height 15
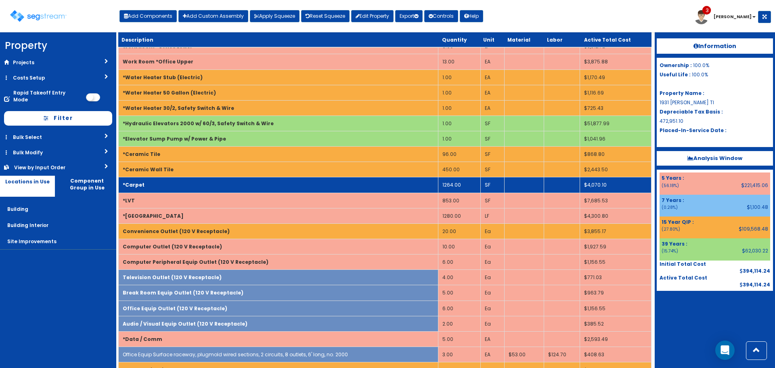
scroll to position [470, 0]
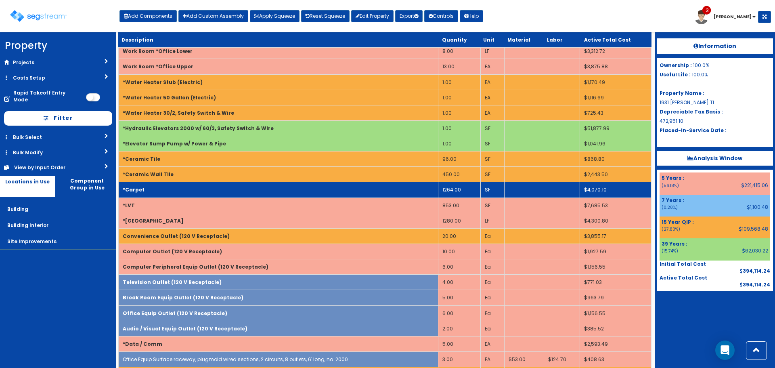
click at [204, 191] on td "*Carpet" at bounding box center [279, 189] width 320 height 15
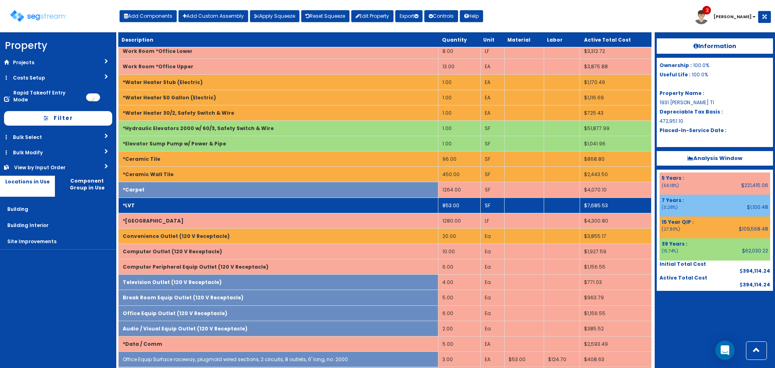
click at [204, 202] on td "*LVT" at bounding box center [279, 204] width 320 height 15
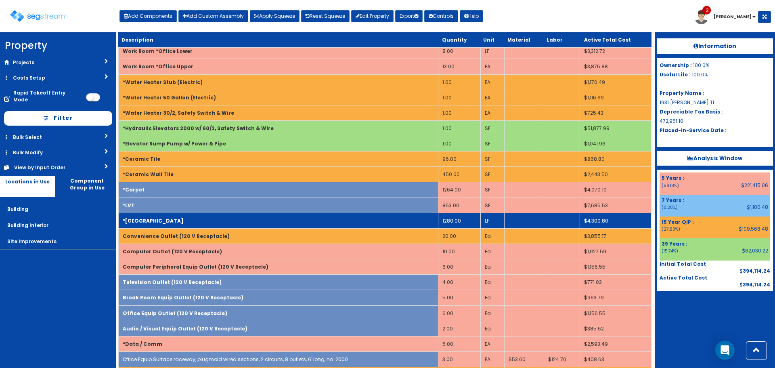
click at [204, 215] on td "*Wood Base" at bounding box center [279, 220] width 320 height 15
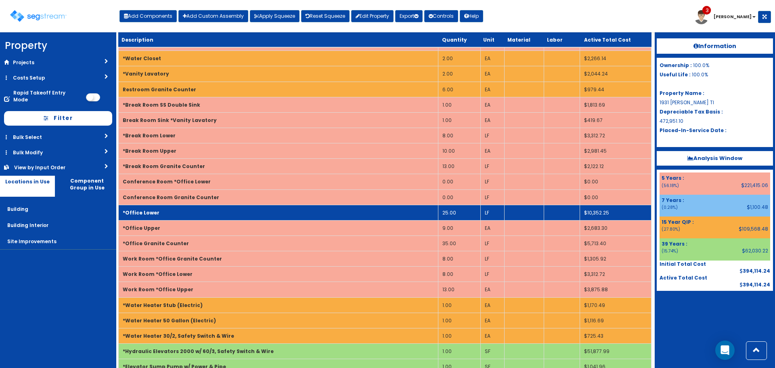
scroll to position [228, 0]
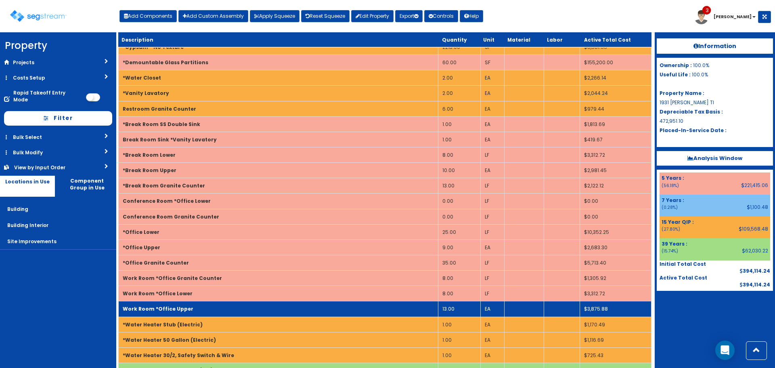
click at [210, 308] on td "Work Room *Office Upper" at bounding box center [279, 308] width 320 height 15
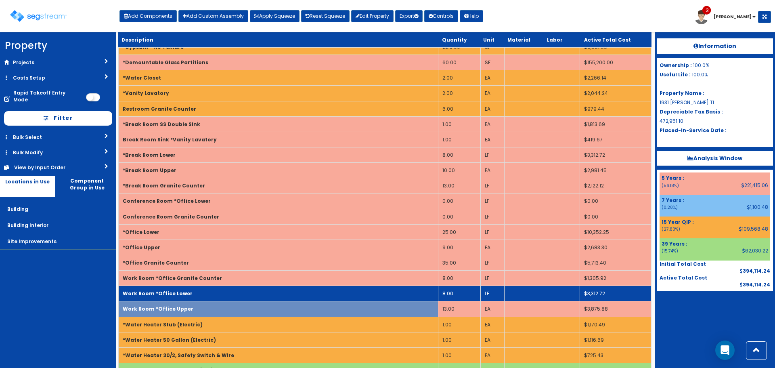
click at [214, 293] on td "Work Room *Office Lower" at bounding box center [279, 293] width 320 height 15
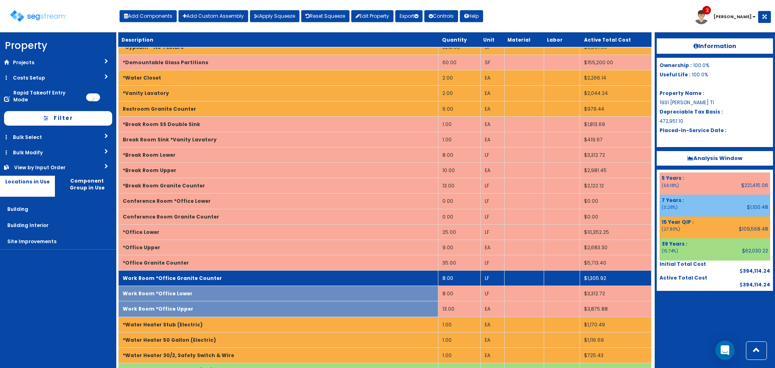
click at [216, 278] on td "Work Room *Office Granite Counter" at bounding box center [279, 278] width 320 height 15
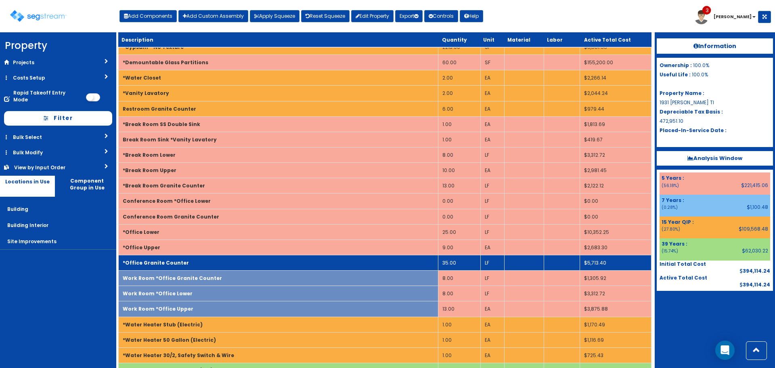
click at [212, 265] on td "*Office Granite Counter" at bounding box center [279, 262] width 320 height 15
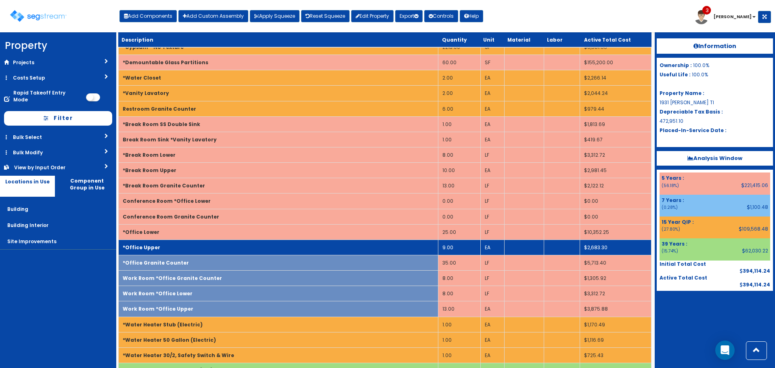
click at [210, 248] on td "*Office Upper" at bounding box center [279, 246] width 320 height 15
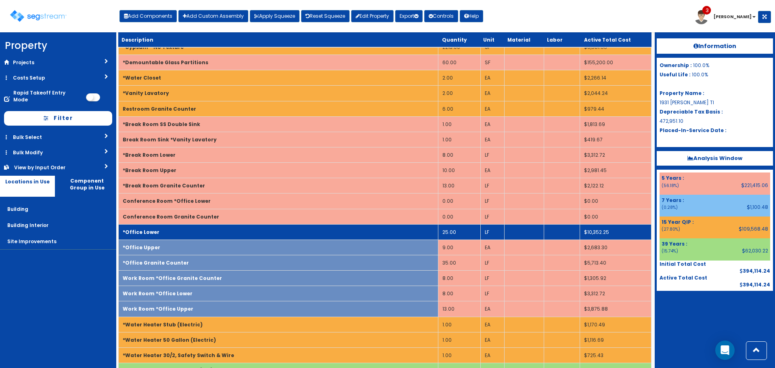
click at [211, 232] on td "*Office Lower" at bounding box center [279, 231] width 320 height 15
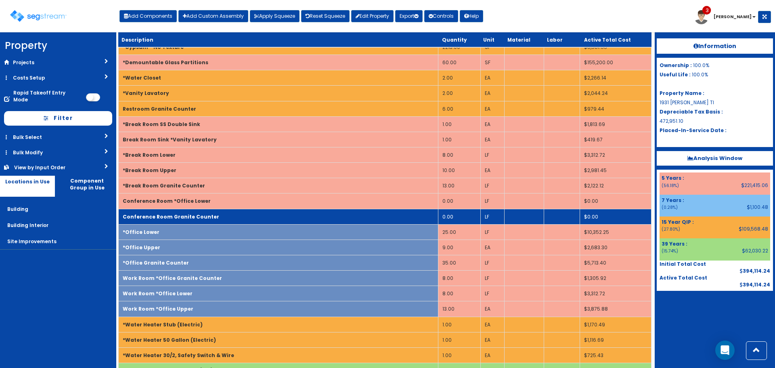
click at [213, 220] on td "Conference Room Granite Counter" at bounding box center [279, 216] width 320 height 15
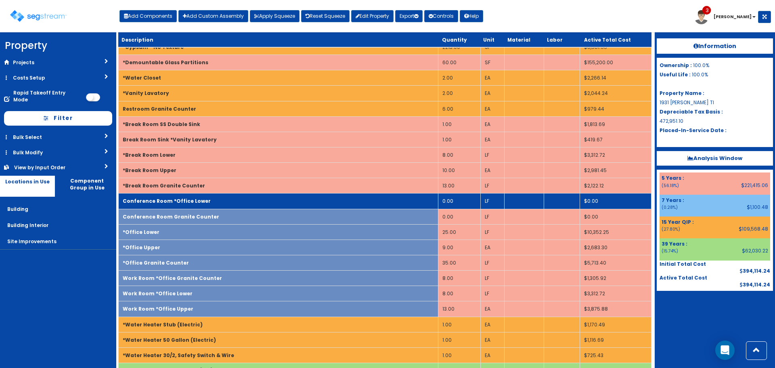
click at [208, 199] on td "Conference Room *Office Lower" at bounding box center [279, 200] width 320 height 15
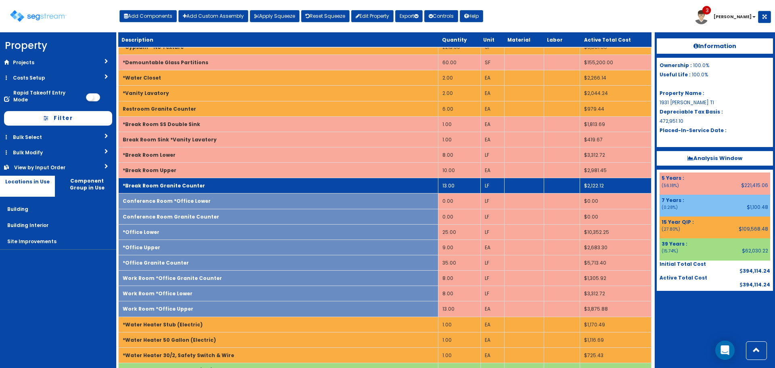
click at [206, 184] on td "*Break Room Granite Counter" at bounding box center [279, 185] width 320 height 15
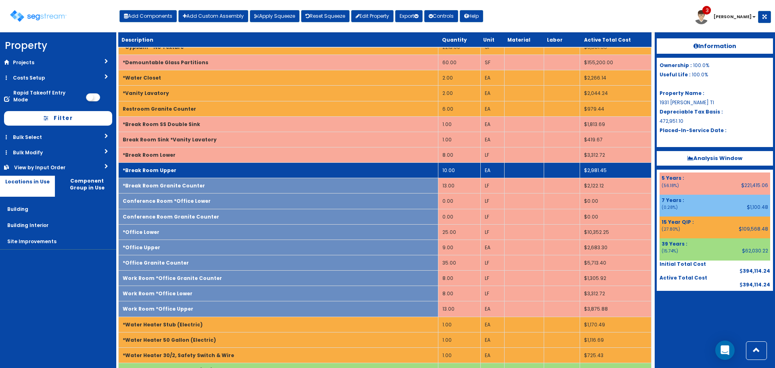
click at [197, 166] on td "*Break Room Upper" at bounding box center [279, 170] width 320 height 15
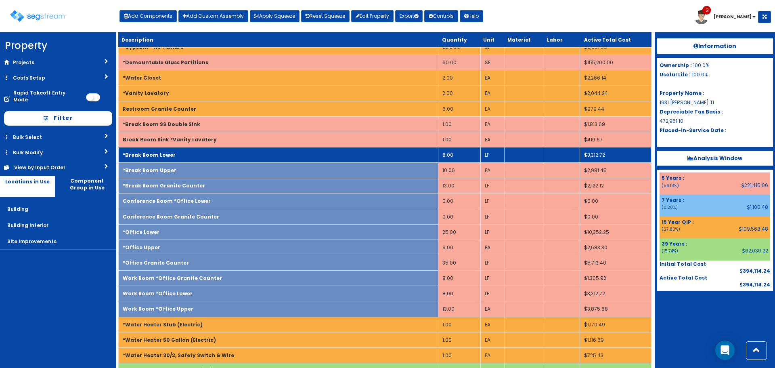
click at [199, 156] on td "*Break Room Lower" at bounding box center [279, 154] width 320 height 15
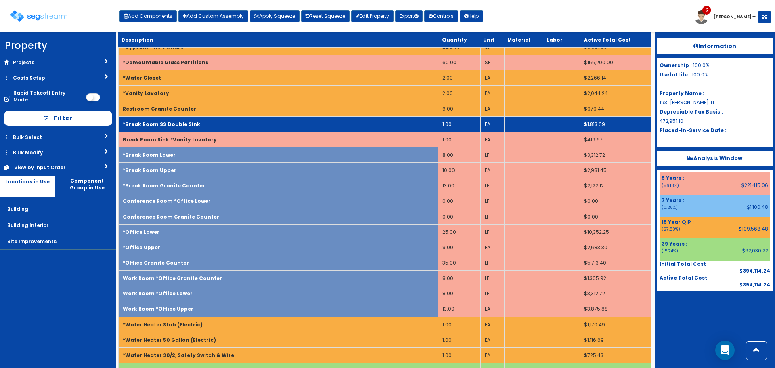
click at [196, 129] on td "*Break Room SS Double Sink" at bounding box center [279, 123] width 320 height 15
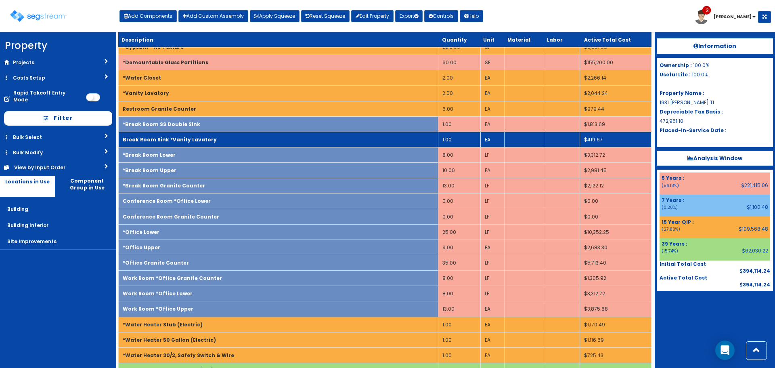
click at [197, 140] on b "Break Room Sink *Vanity Lavatory" at bounding box center [170, 139] width 94 height 7
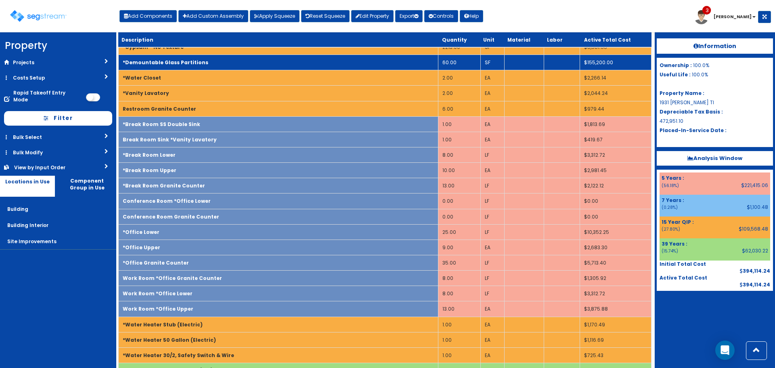
click at [204, 61] on td "*Demountable Glass Partitions" at bounding box center [279, 62] width 320 height 15
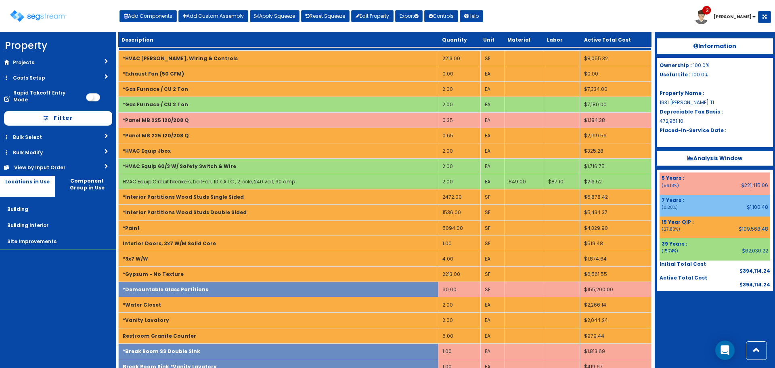
scroll to position [0, 0]
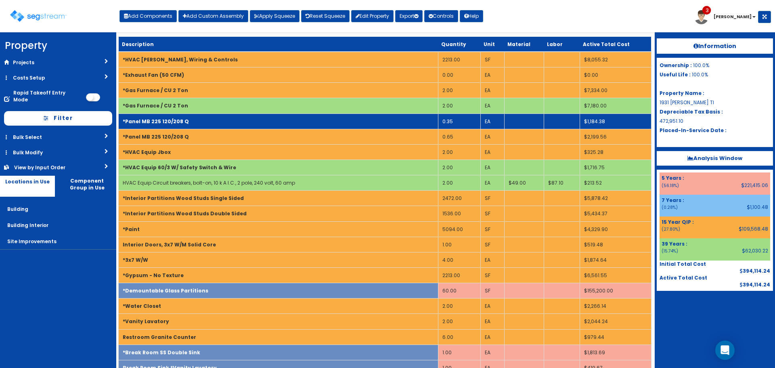
click at [223, 124] on td "*Panel MB 225 120/208 Q" at bounding box center [279, 120] width 320 height 15
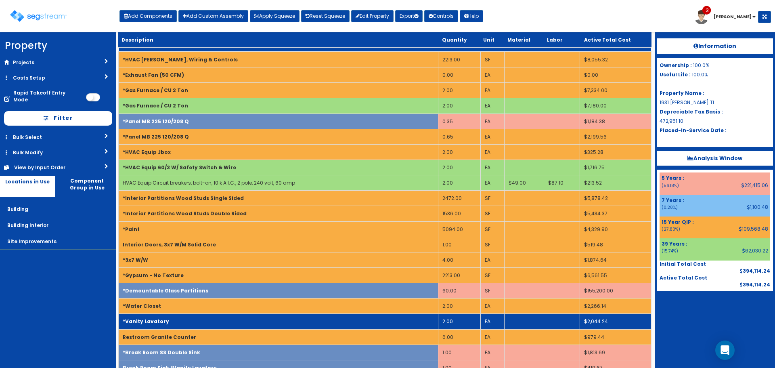
scroll to position [81, 0]
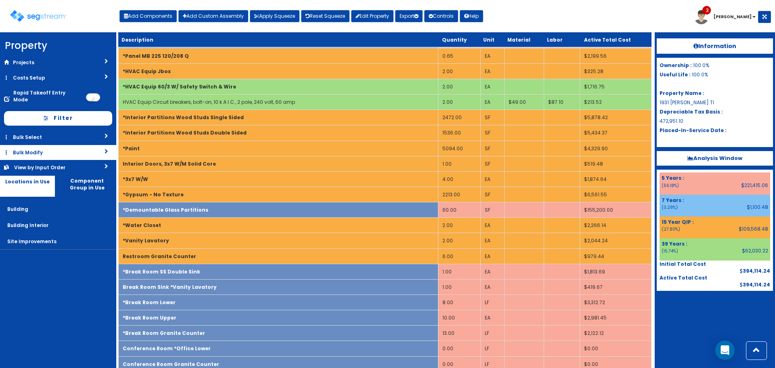
click at [75, 146] on link "Bulk Modify" at bounding box center [58, 152] width 116 height 15
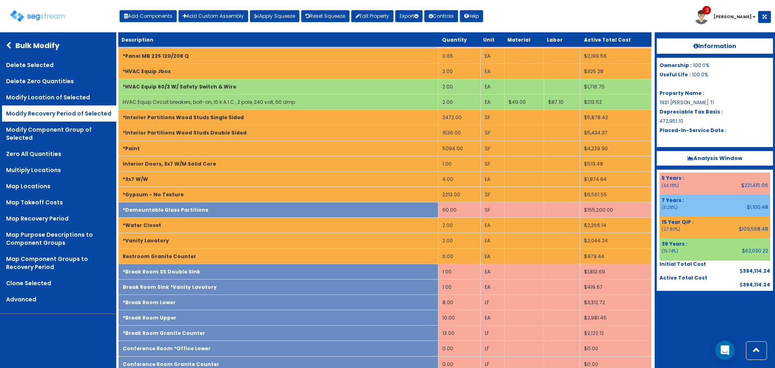
click at [85, 111] on link "Modify Recovery Period of Selected" at bounding box center [59, 113] width 114 height 16
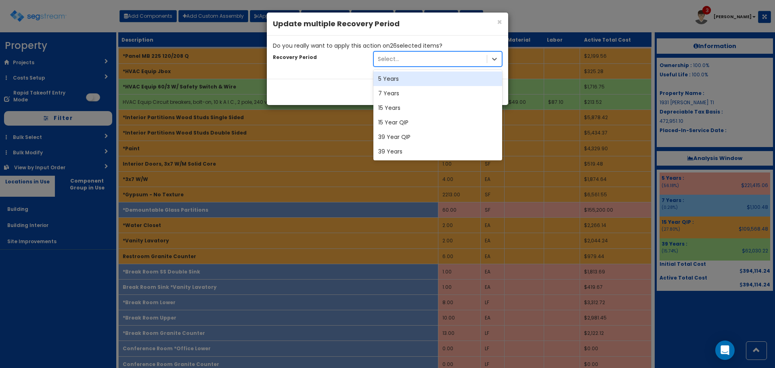
click at [413, 59] on div "Select..." at bounding box center [430, 58] width 113 height 13
click at [414, 94] on div "7 Years" at bounding box center [438, 93] width 129 height 15
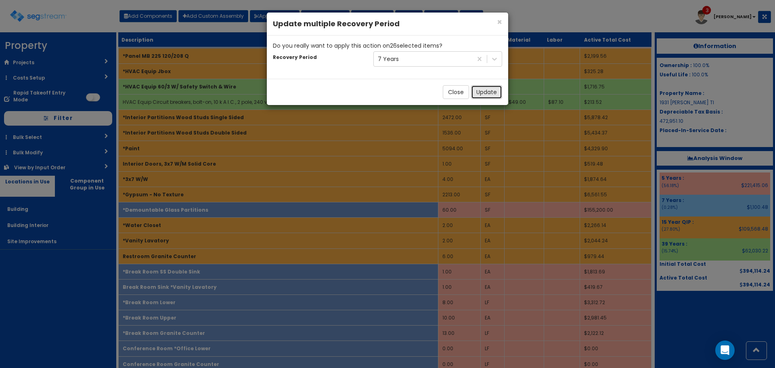
click at [483, 93] on button "Update" at bounding box center [486, 92] width 31 height 14
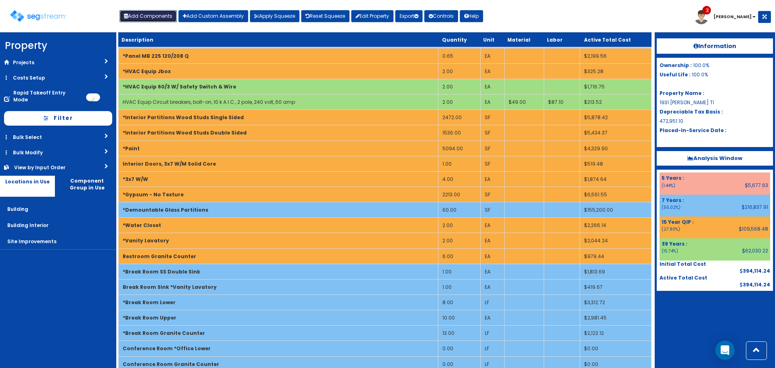
click at [154, 13] on button "Add Components" at bounding box center [148, 16] width 57 height 12
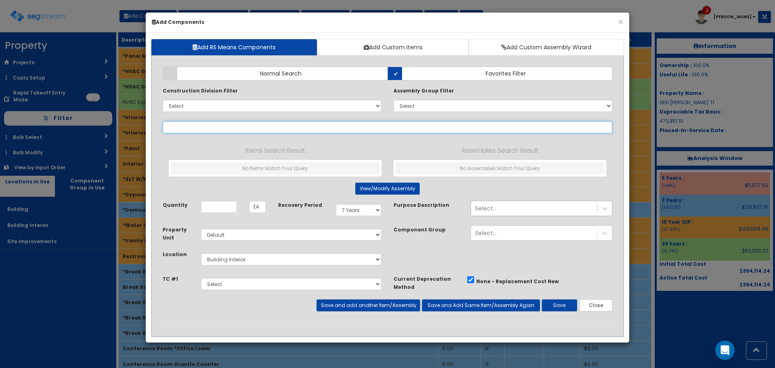
select select
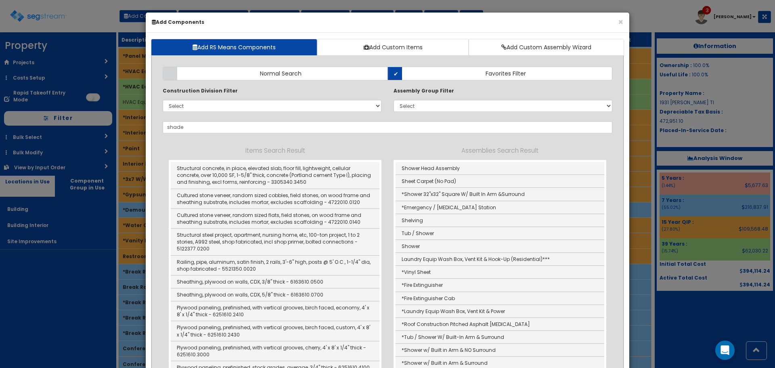
click at [399, 151] on p "Assemblies Search Result" at bounding box center [500, 150] width 213 height 10
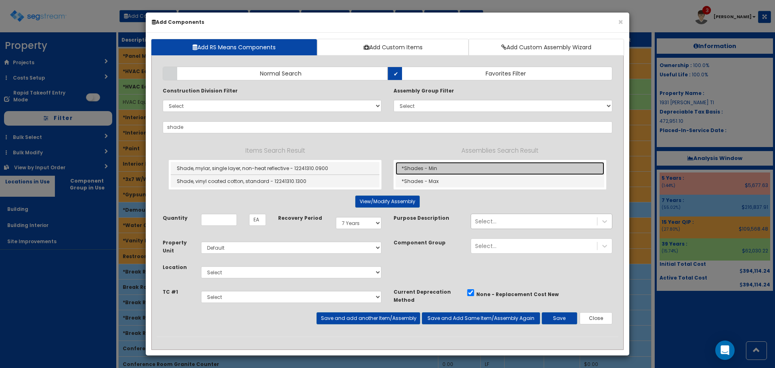
click at [414, 168] on link "*Shades - Min" at bounding box center [500, 168] width 209 height 13
type input "*Shades - Min"
type input "SF"
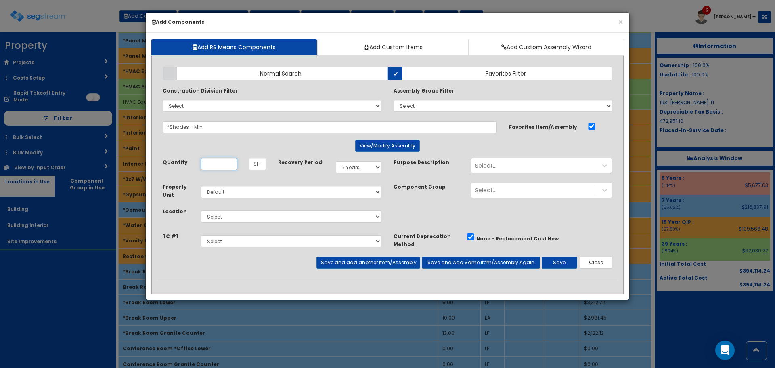
scroll to position [0, 0]
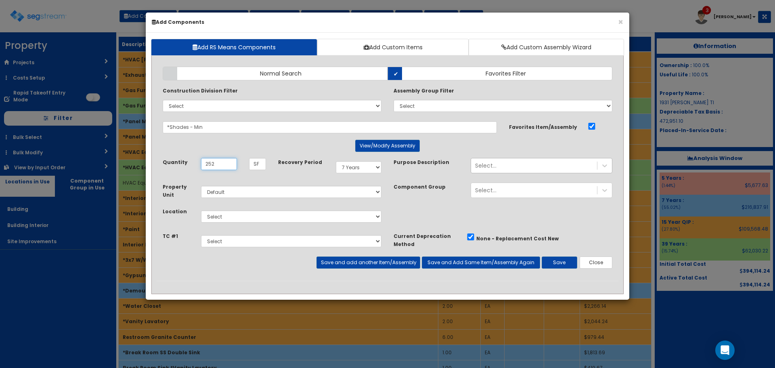
type input "252"
select select "7"
click at [558, 258] on button "Save" at bounding box center [560, 262] width 36 height 12
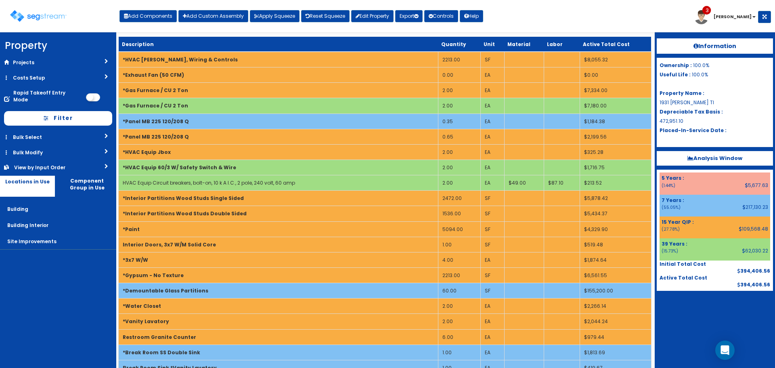
click at [555, 11] on div "Toggle navigation Add Components Add Custom Assembly Apply Squeeze Reset Squeez…" at bounding box center [387, 19] width 767 height 26
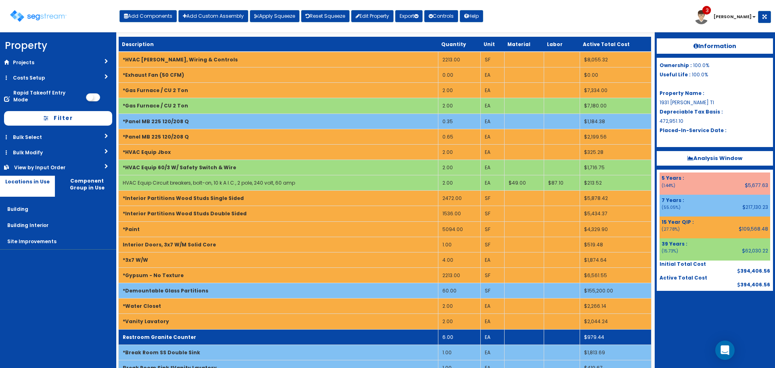
click at [449, 338] on td "6.00" at bounding box center [459, 336] width 42 height 15
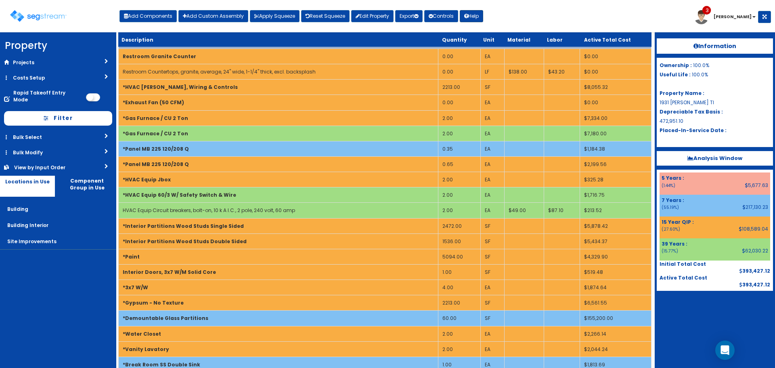
scroll to position [199, 0]
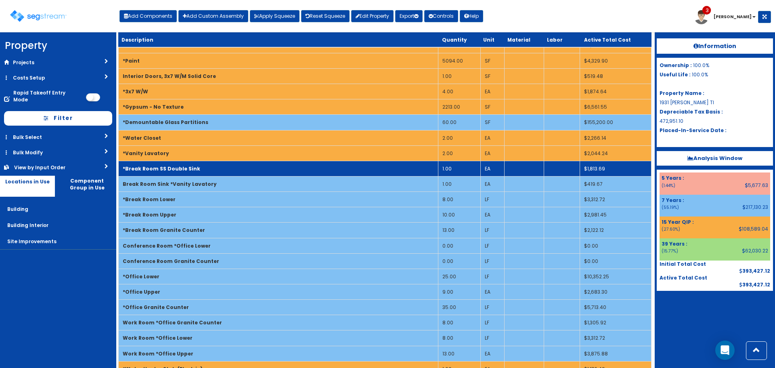
click at [358, 166] on td "*Break Room SS Double Sink" at bounding box center [279, 168] width 320 height 15
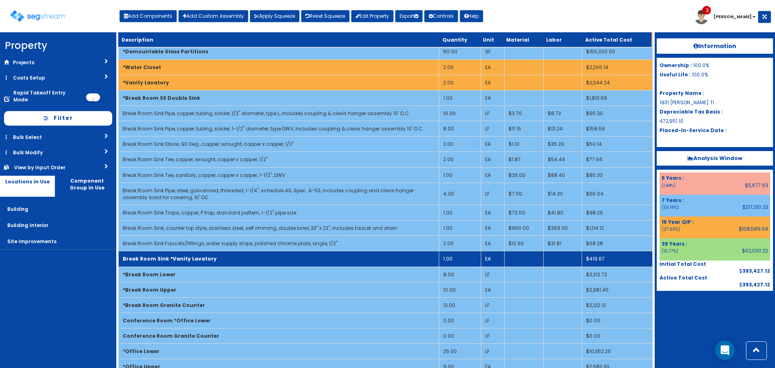
scroll to position [264, 0]
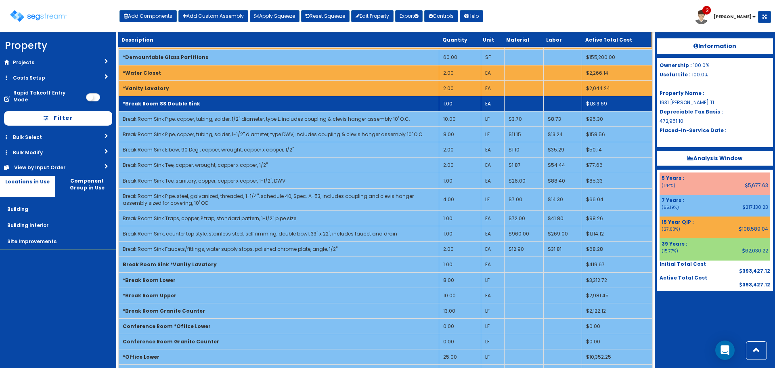
click at [322, 105] on td "*Break Room SS Double Sink" at bounding box center [279, 103] width 321 height 15
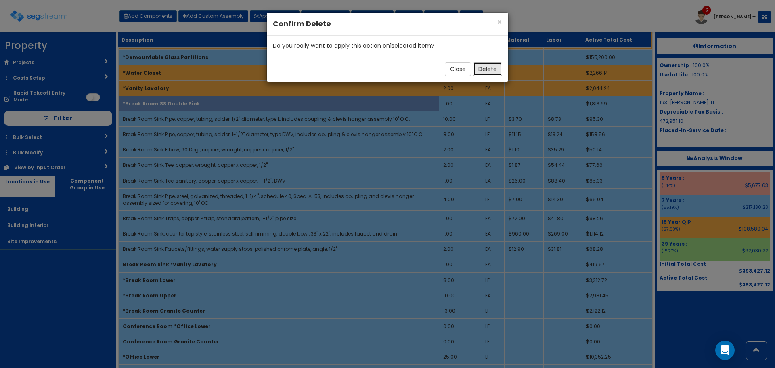
click at [492, 72] on button "Delete" at bounding box center [487, 69] width 29 height 14
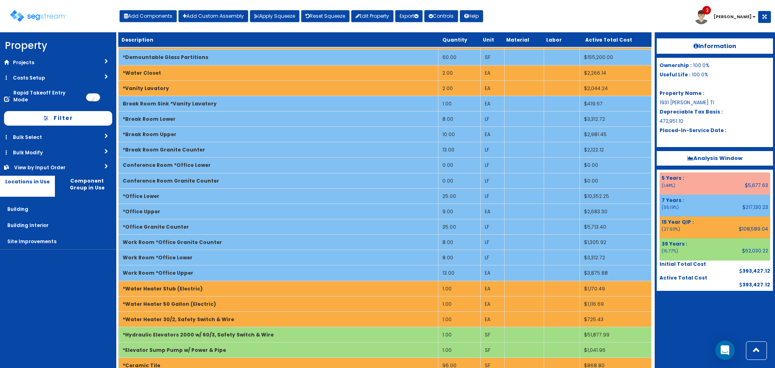
scroll to position [103, 0]
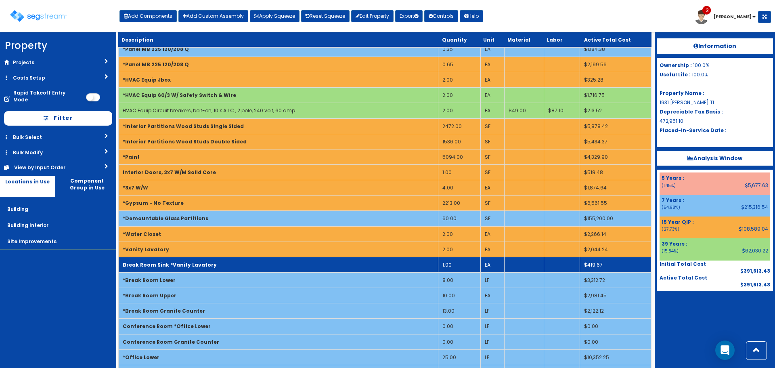
click at [285, 263] on td "Break Room Sink *Vanity Lavatory" at bounding box center [279, 264] width 320 height 15
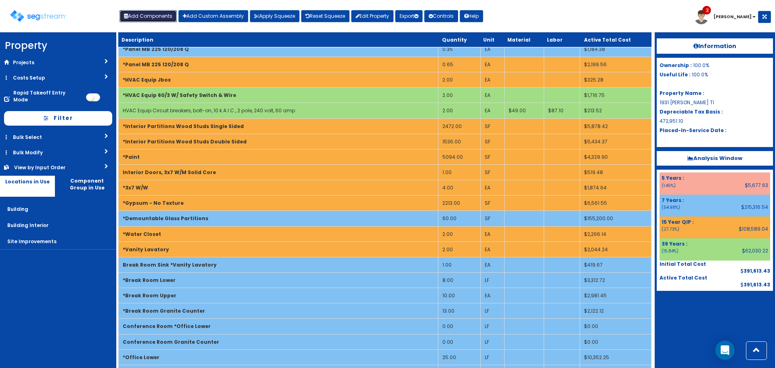
click at [158, 19] on button "Add Components" at bounding box center [148, 16] width 57 height 12
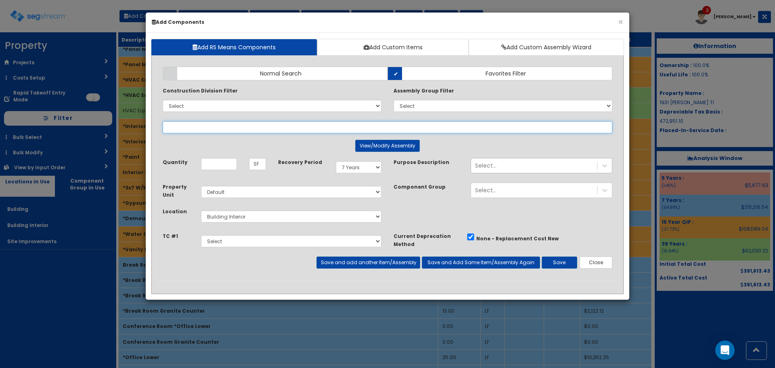
select select
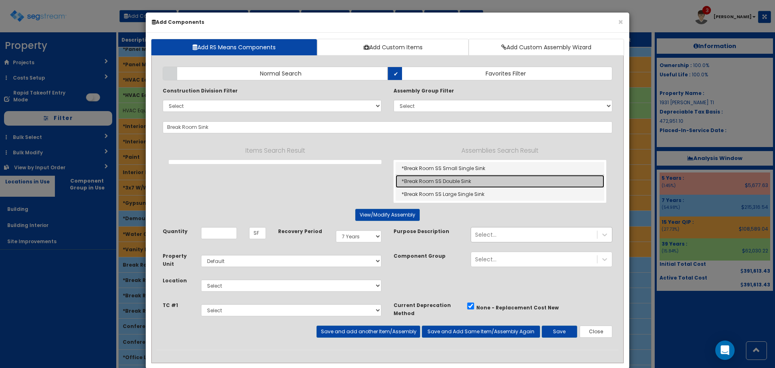
click at [435, 183] on link "*Break Room SS Double Sink" at bounding box center [500, 181] width 209 height 13
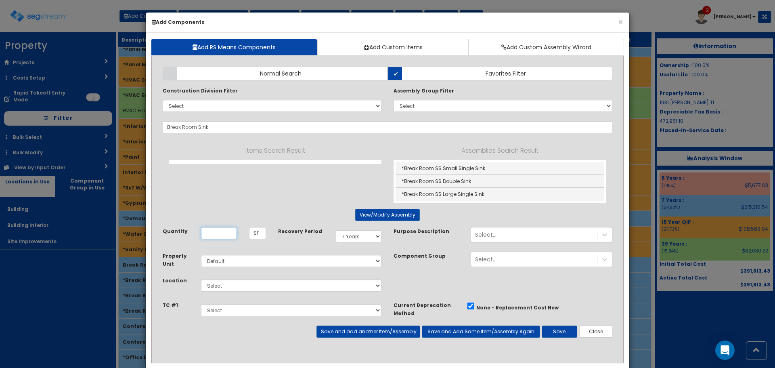
type input "*Break Room SS Double Sink"
type input "EA"
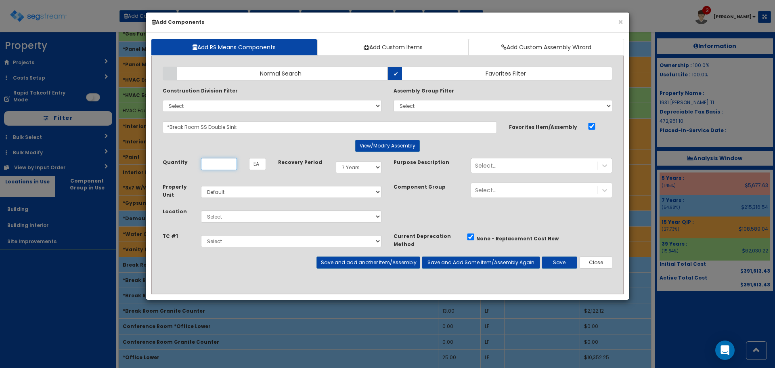
scroll to position [0, 0]
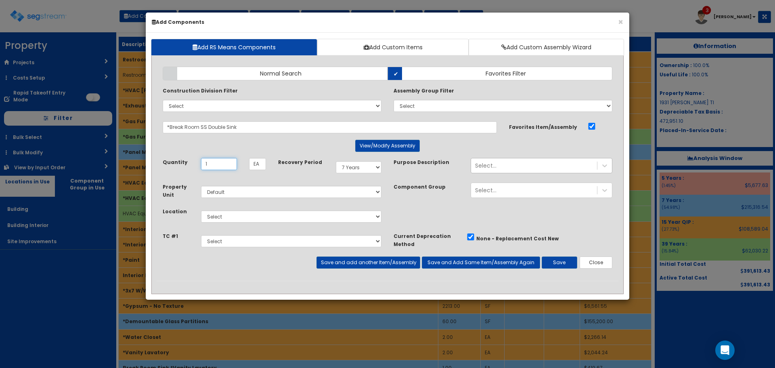
type input "1"
click at [252, 217] on select "Select Building Building Interior Site Improvements Add Additional Location" at bounding box center [291, 216] width 181 height 12
select select "7"
click at [201, 210] on select "Select Building Building Interior Site Improvements Add Additional Location" at bounding box center [291, 216] width 181 height 12
click at [402, 145] on button "View/Modify Assembly" at bounding box center [387, 146] width 65 height 12
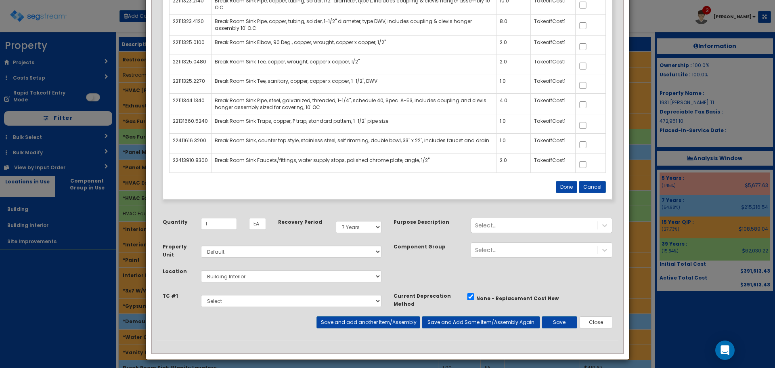
scroll to position [197, 0]
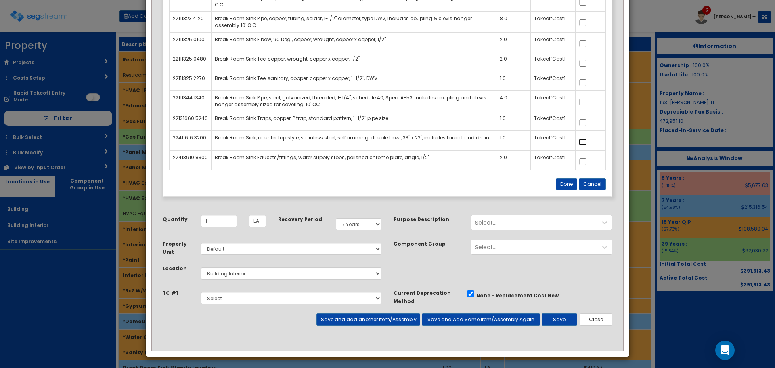
click at [586, 139] on input "checkbox" at bounding box center [583, 142] width 8 height 7
checkbox input "true"
click at [570, 180] on button "Done" at bounding box center [566, 184] width 21 height 12
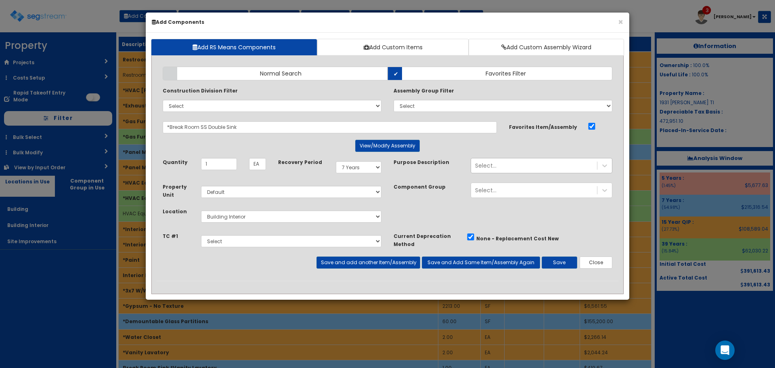
scroll to position [0, 0]
click at [560, 264] on button "Save" at bounding box center [560, 262] width 36 height 12
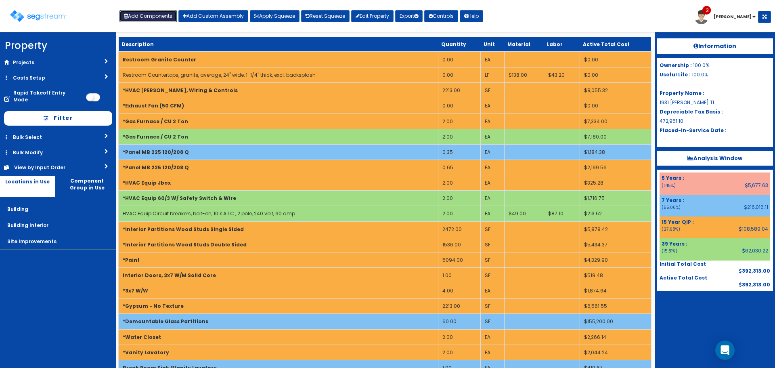
drag, startPoint x: 166, startPoint y: 13, endPoint x: 195, endPoint y: 40, distance: 39.7
click at [166, 13] on button "Add Components" at bounding box center [148, 16] width 57 height 12
select select
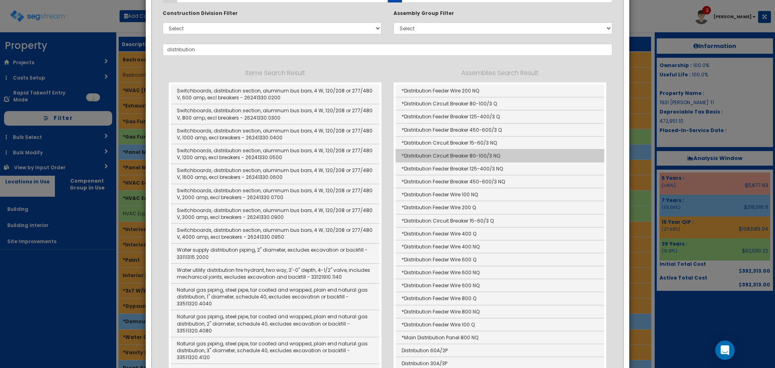
scroll to position [81, 0]
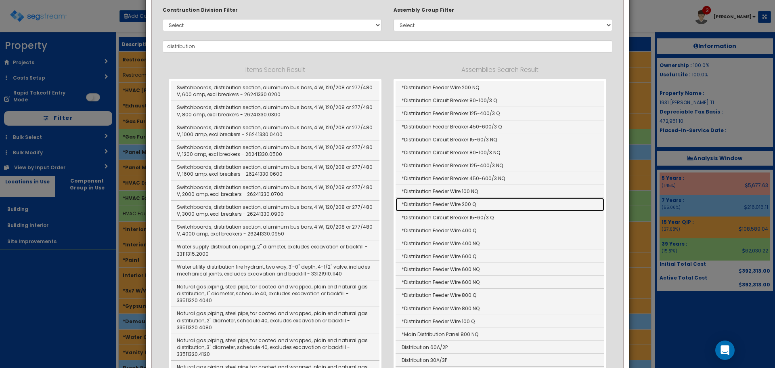
drag, startPoint x: 456, startPoint y: 205, endPoint x: 465, endPoint y: 202, distance: 9.3
click at [456, 205] on link "*Distribution Feeder Wire 200 Q" at bounding box center [500, 204] width 209 height 13
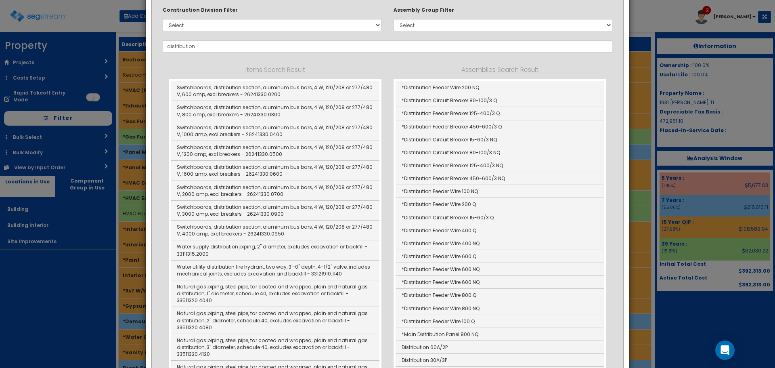
type input "*Distribution Feeder Wire 200 Q"
type input "LF"
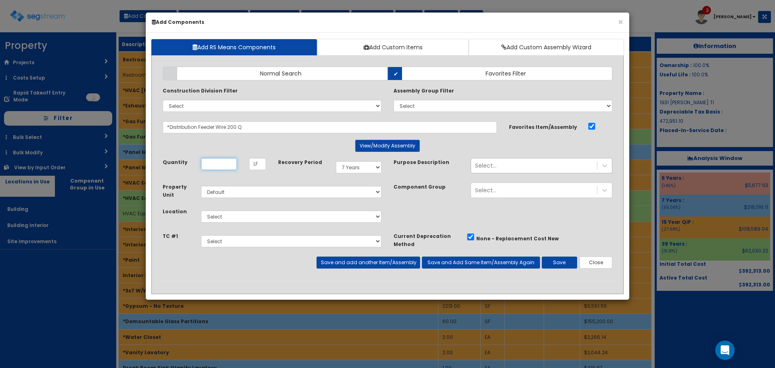
scroll to position [0, 0]
click at [212, 165] on input "Quantity" at bounding box center [219, 164] width 36 height 12
type input "16"
select select "7"
click at [499, 266] on button "Save and Add Same Item/Assembly Again" at bounding box center [481, 262] width 118 height 12
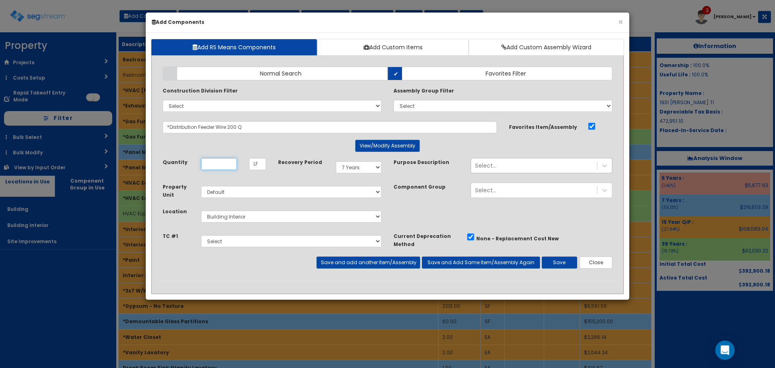
click at [223, 166] on input "Quantity" at bounding box center [219, 164] width 36 height 12
type input "29"
select select "15Y_1"
click at [563, 261] on button "Save" at bounding box center [560, 262] width 36 height 12
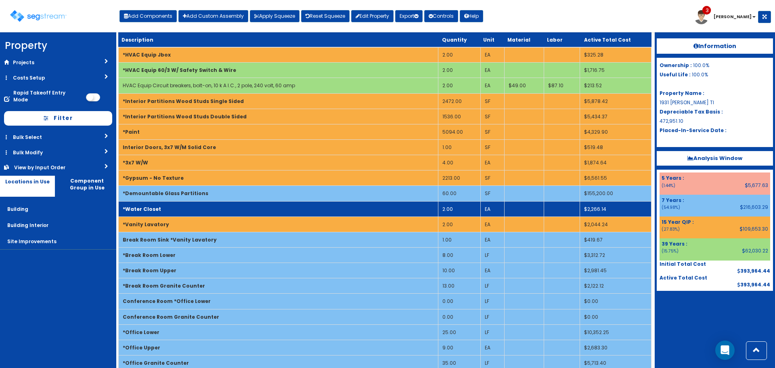
scroll to position [88, 0]
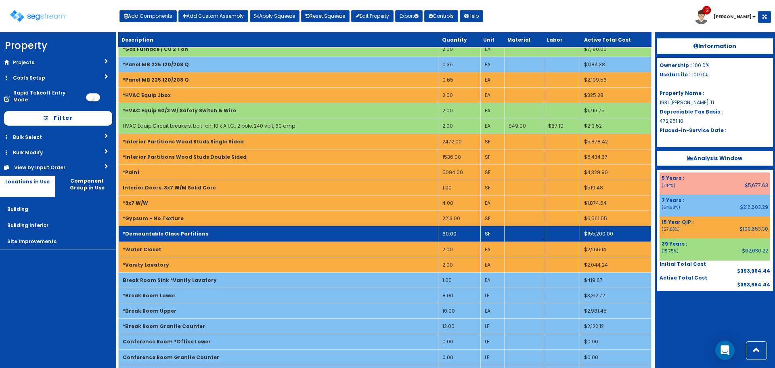
click at [290, 230] on td "*Demountable Glass Partitions" at bounding box center [279, 233] width 320 height 15
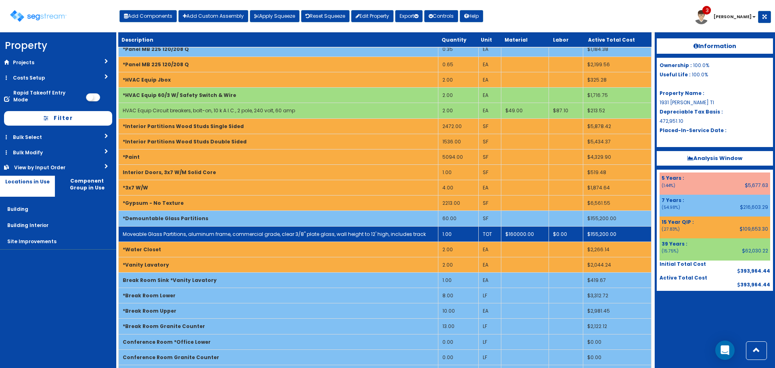
click at [330, 233] on link "Moveable Glass Partitions, aluminum frame, commercial grade, clear 3/8" plate g…" at bounding box center [274, 234] width 303 height 7
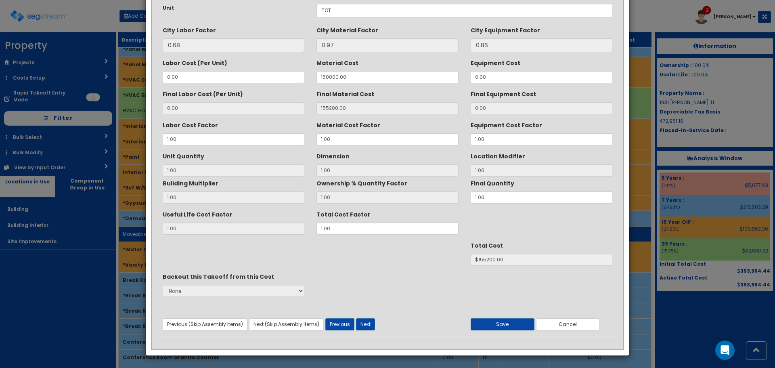
scroll to position [0, 0]
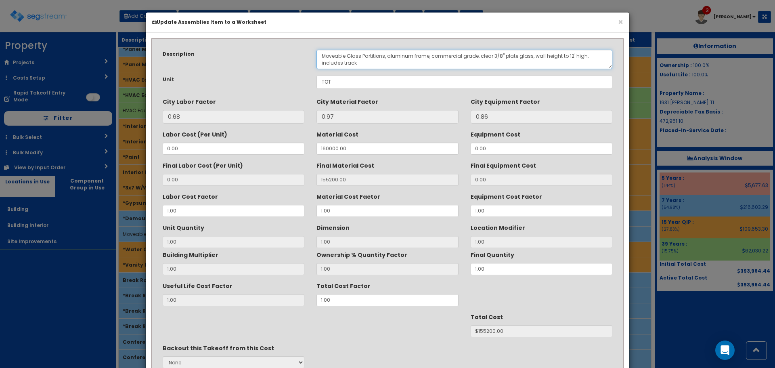
drag, startPoint x: 347, startPoint y: 56, endPoint x: 223, endPoint y: 57, distance: 124.4
click at [223, 57] on div "Description Moveable Glass Partitions, aluminum frame, commercial grade, clear …" at bounding box center [388, 59] width 462 height 19
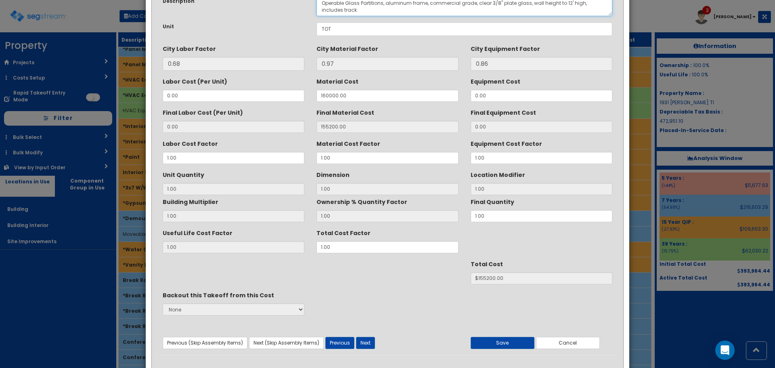
scroll to position [71, 0]
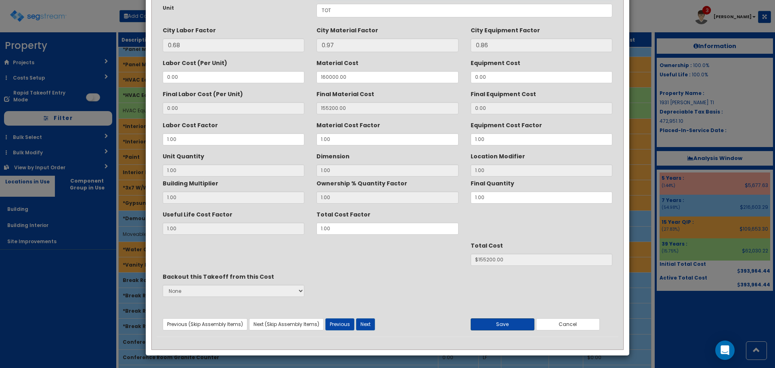
type textarea "Operable Glass Partitions, aluminum frame, commercial grade, clear 3/8" plate g…"
click at [493, 324] on button "Save" at bounding box center [503, 324] width 64 height 12
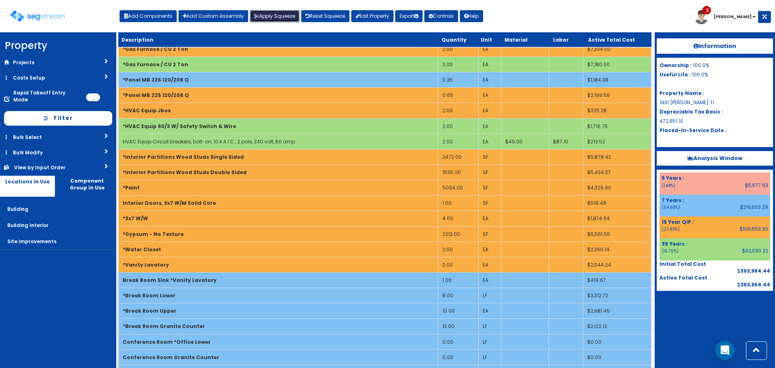
drag, startPoint x: 274, startPoint y: 14, endPoint x: 285, endPoint y: 31, distance: 19.9
click at [274, 14] on button "Apply Squeeze" at bounding box center [275, 16] width 50 height 12
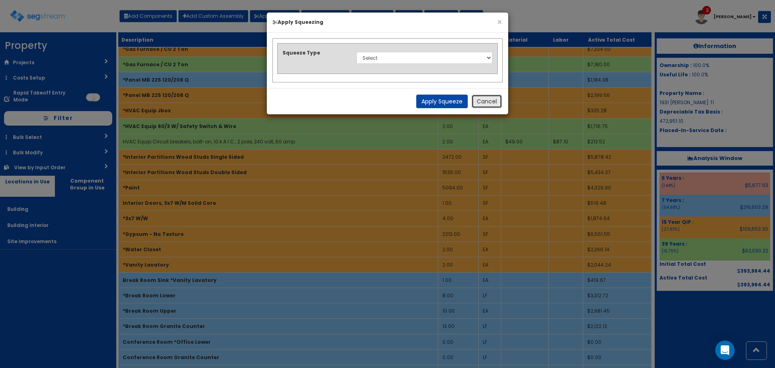
click at [485, 103] on button "Cancel" at bounding box center [487, 101] width 31 height 14
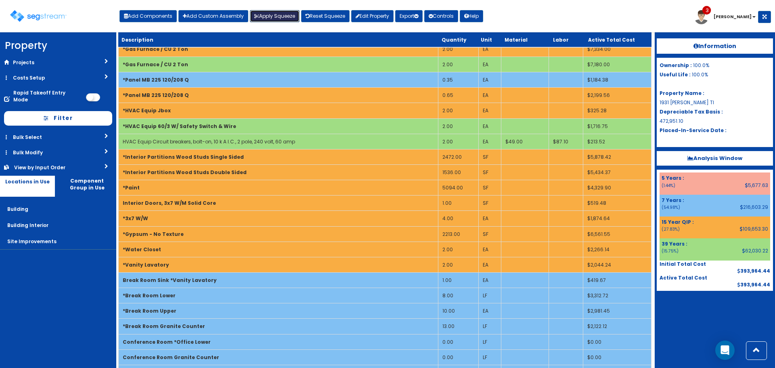
click at [271, 19] on button "Apply Squeeze" at bounding box center [275, 16] width 50 height 12
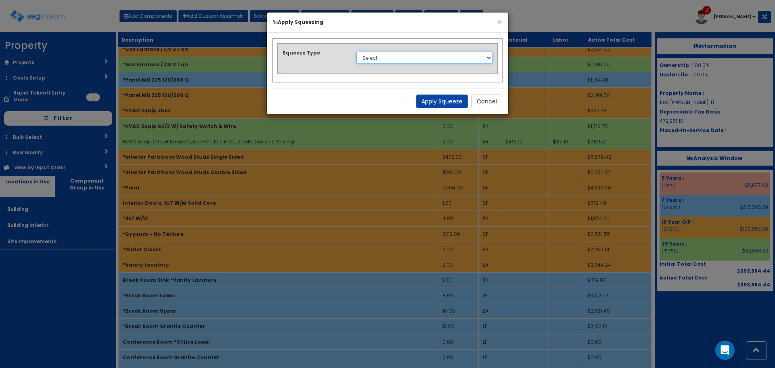
click at [376, 56] on select "Select 1. Squeeze Entire Worksheet 2. Squeeze by Takeoff Cost 3. Squeeze by Uni…" at bounding box center [425, 58] width 136 height 12
select select "squeeze_entire_takeoffsheet"
click at [357, 52] on select "Select 1. Squeeze Entire Worksheet 2. Squeeze by Takeoff Cost 3. Squeeze by Uni…" at bounding box center [425, 58] width 136 height 12
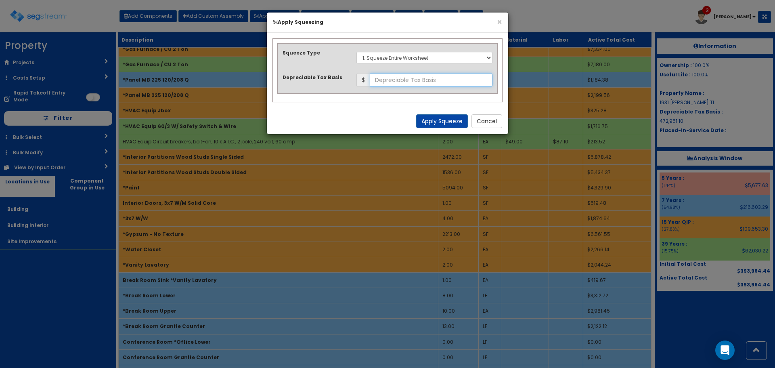
click at [399, 77] on input "text" at bounding box center [431, 80] width 123 height 14
type input "520,033.06"
click at [455, 120] on button "Apply Squeeze" at bounding box center [442, 121] width 52 height 14
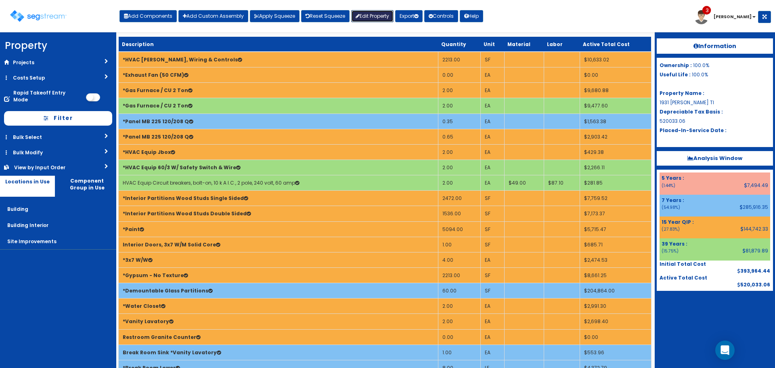
click at [373, 18] on link "Edit Property" at bounding box center [372, 16] width 42 height 12
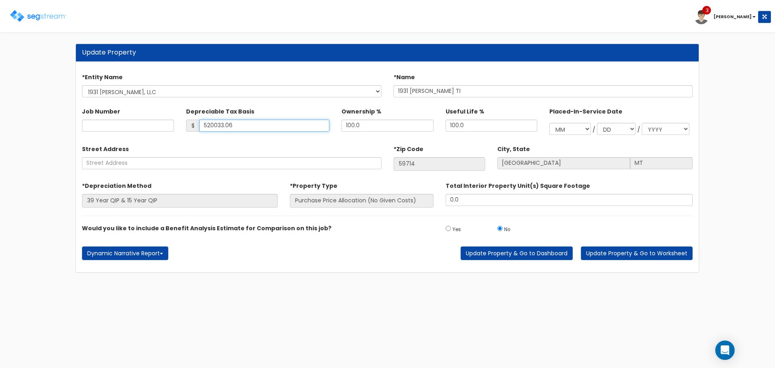
click at [275, 124] on input "520033.06" at bounding box center [264, 126] width 130 height 12
click at [52, 132] on div "Update Property Find these errors below in the Property Setup: *Entity Name KCB…" at bounding box center [387, 158] width 775 height 245
type input "472,951.05"
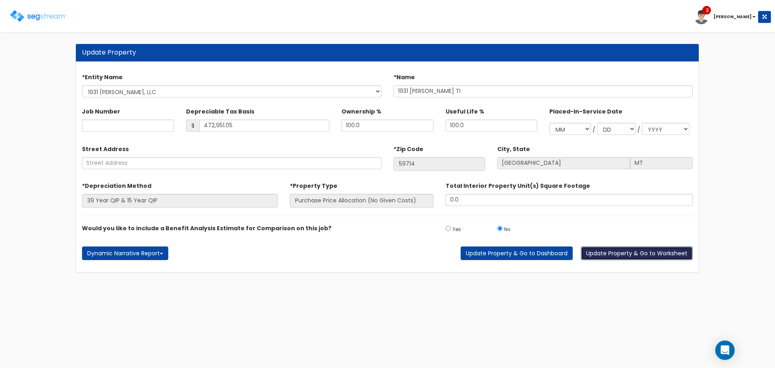
click at [627, 252] on button "Update Property & Go to Worksheet" at bounding box center [637, 253] width 112 height 14
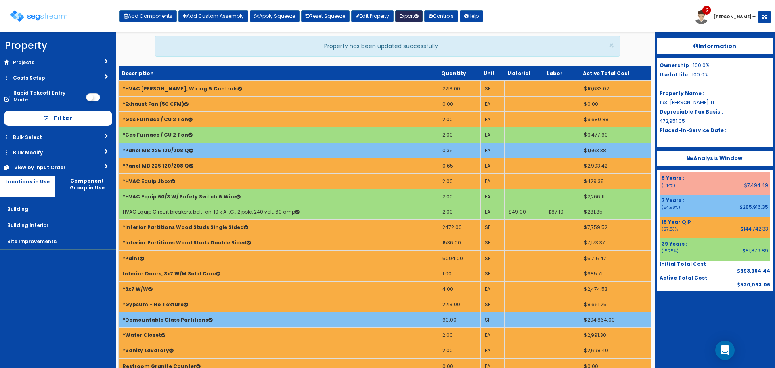
click at [408, 15] on button "Export" at bounding box center [408, 16] width 27 height 12
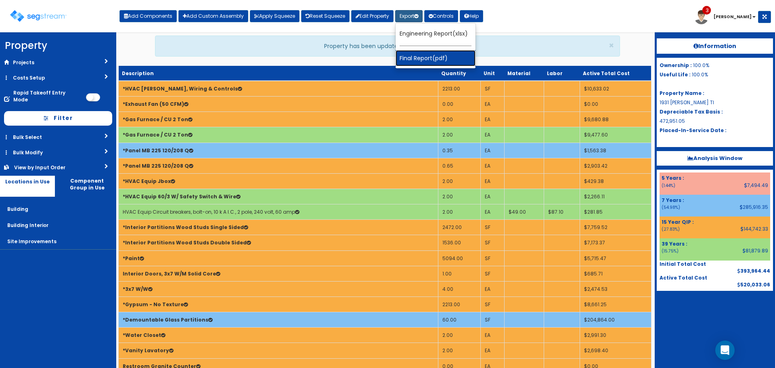
click at [419, 52] on link "Final Report(pdf)" at bounding box center [436, 58] width 80 height 16
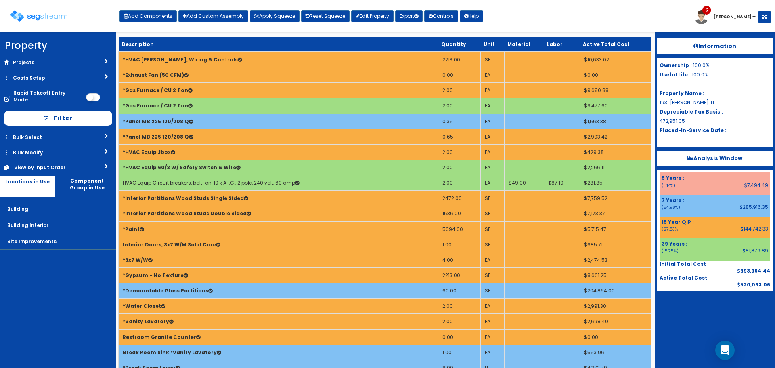
click at [716, 156] on b "Analysis Window" at bounding box center [715, 158] width 55 height 8
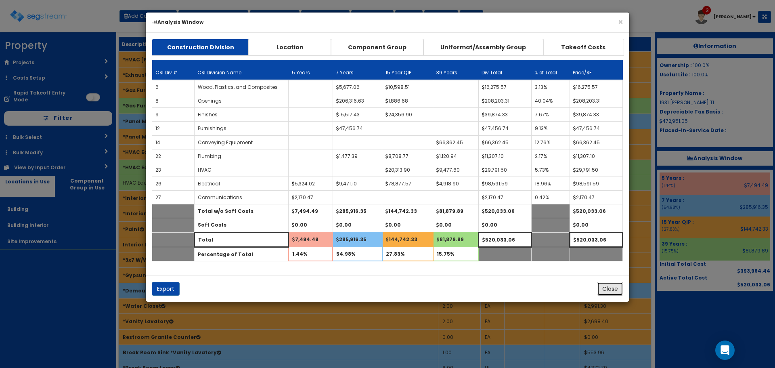
click at [613, 289] on button "Close" at bounding box center [610, 289] width 26 height 14
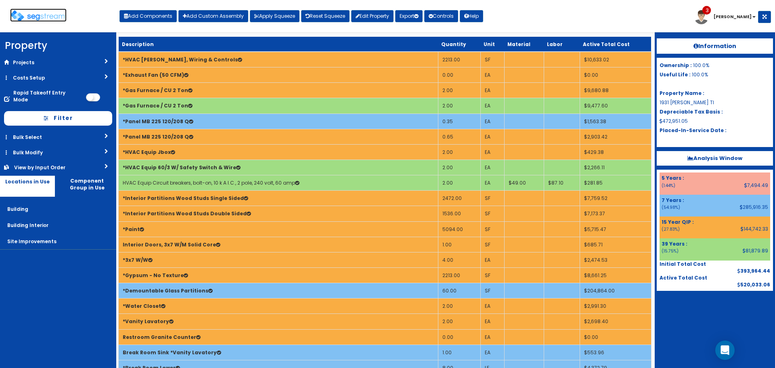
click at [50, 13] on img at bounding box center [38, 16] width 57 height 12
